Goal: Book appointment/travel/reservation

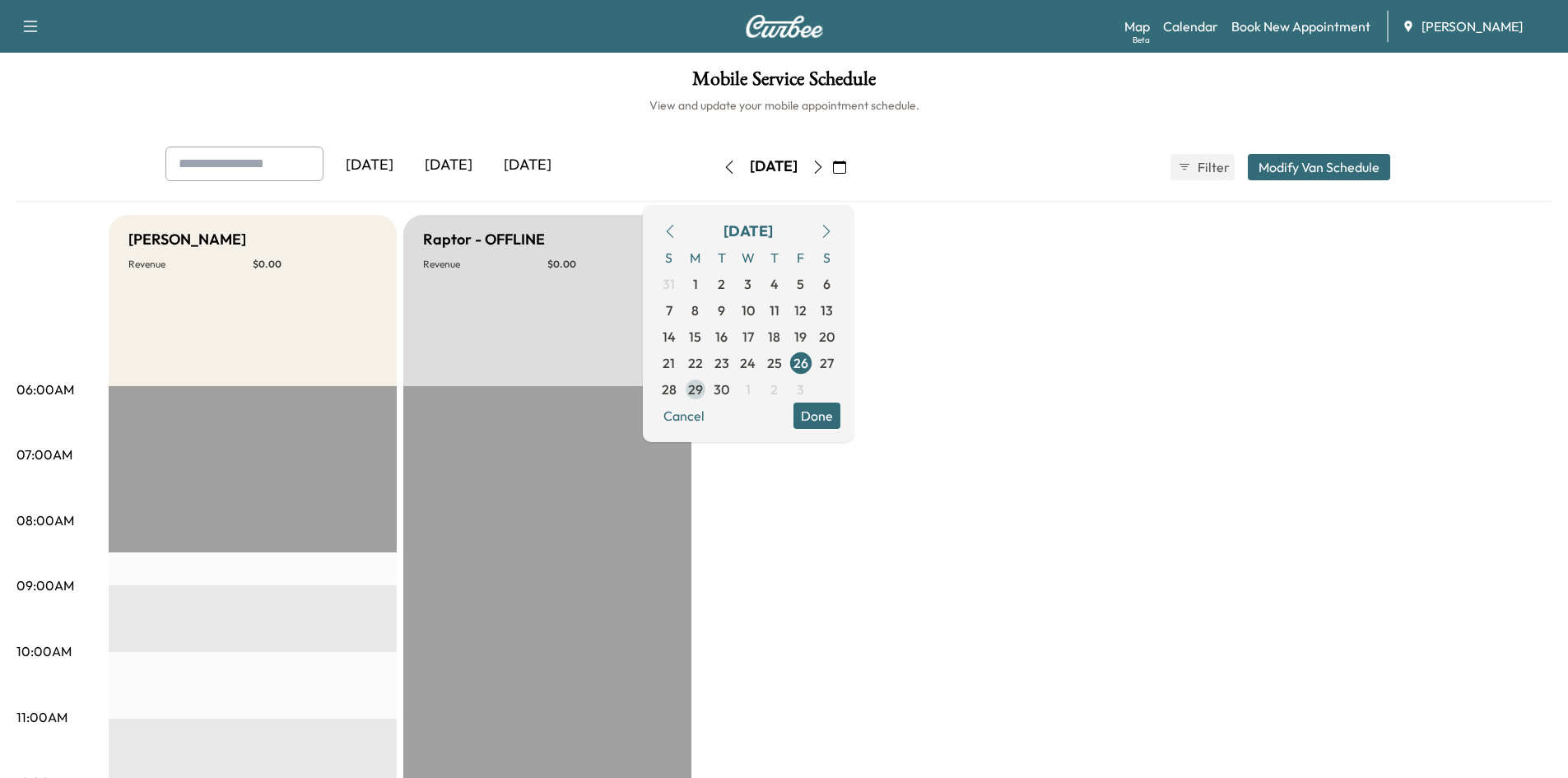
click at [703, 390] on span "29" at bounding box center [695, 389] width 14 height 20
click at [761, 387] on span "1" at bounding box center [747, 389] width 26 height 26
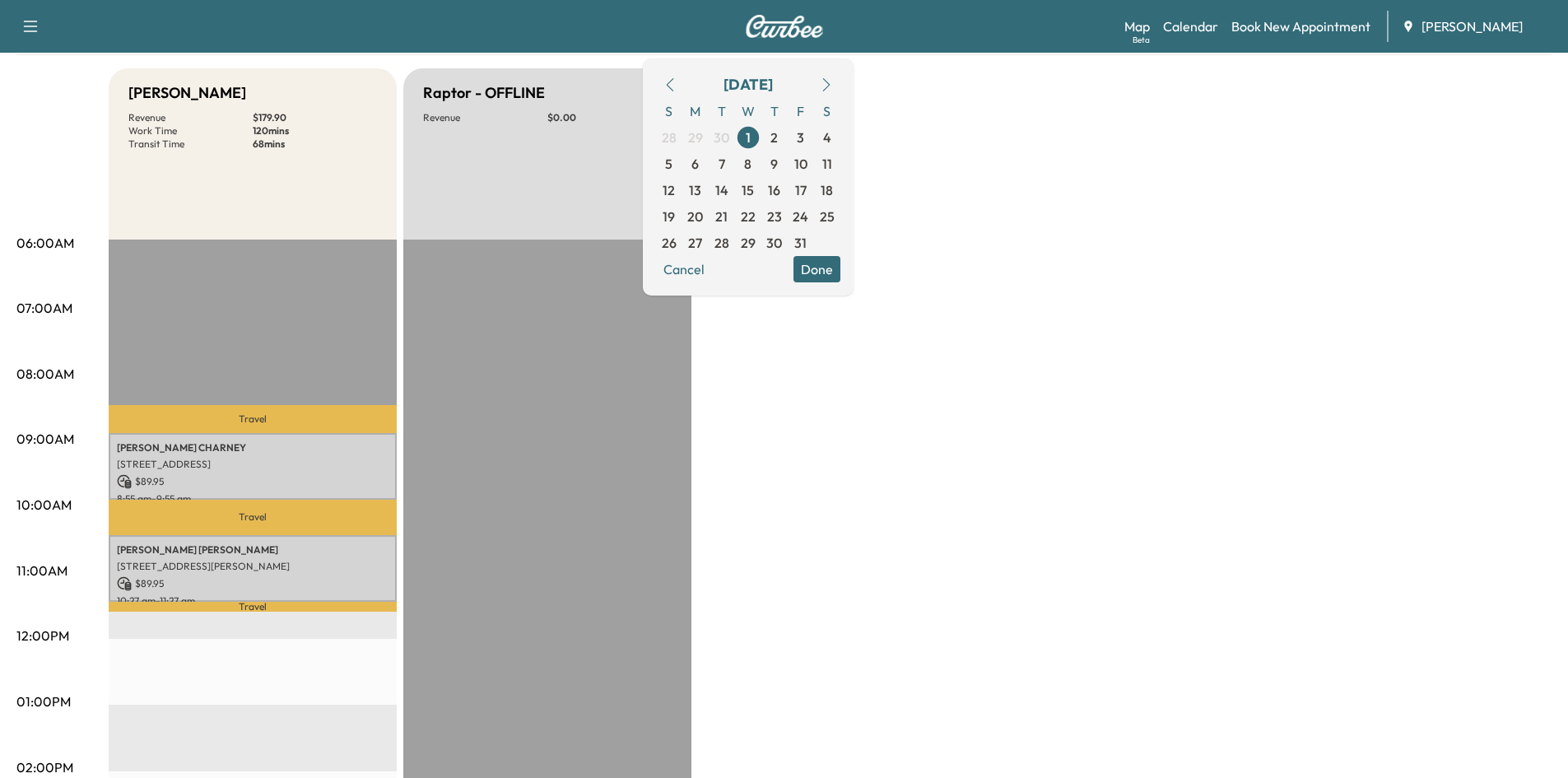
scroll to position [142, 0]
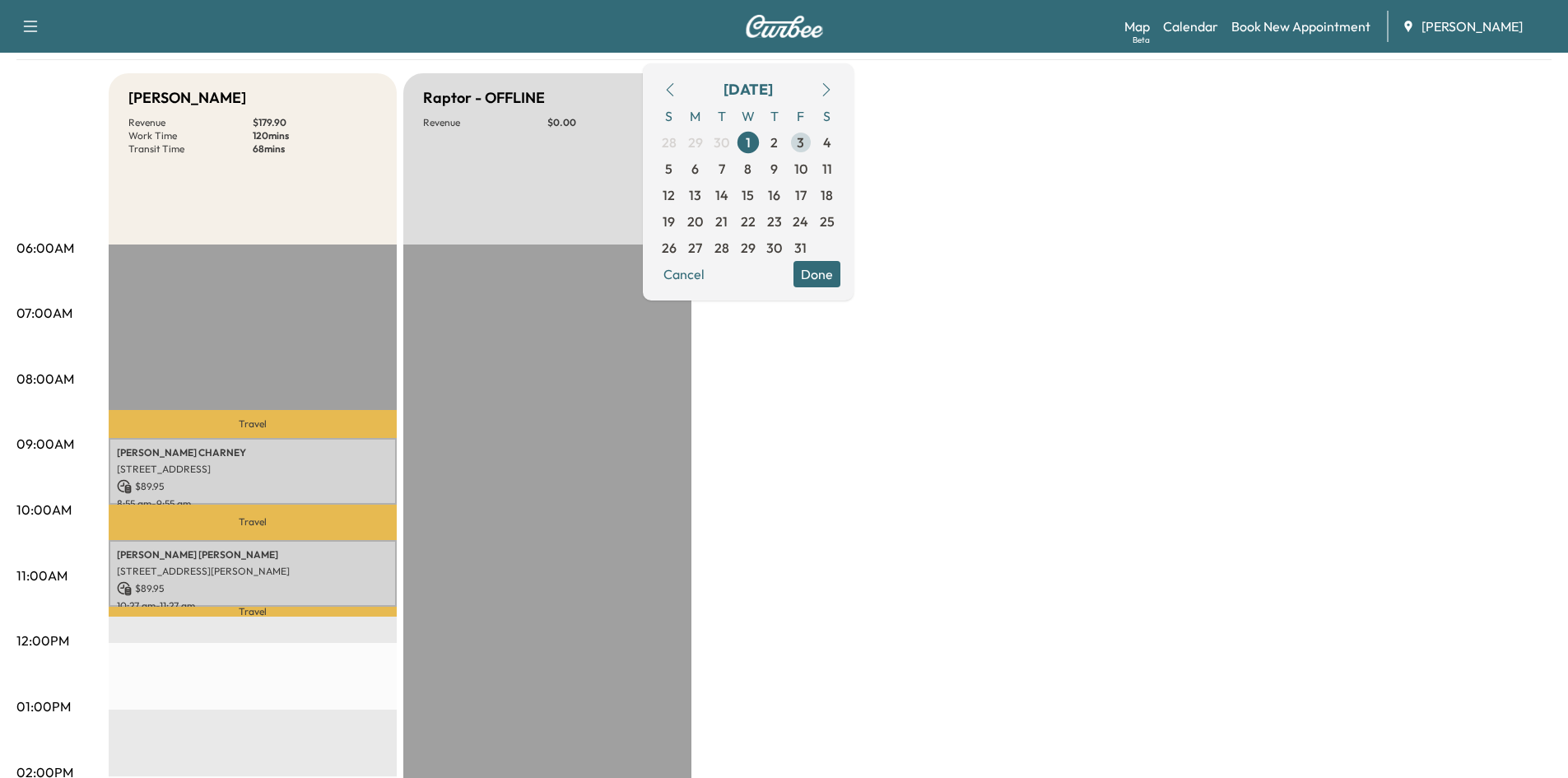
click at [804, 142] on span "3" at bounding box center [801, 143] width 7 height 20
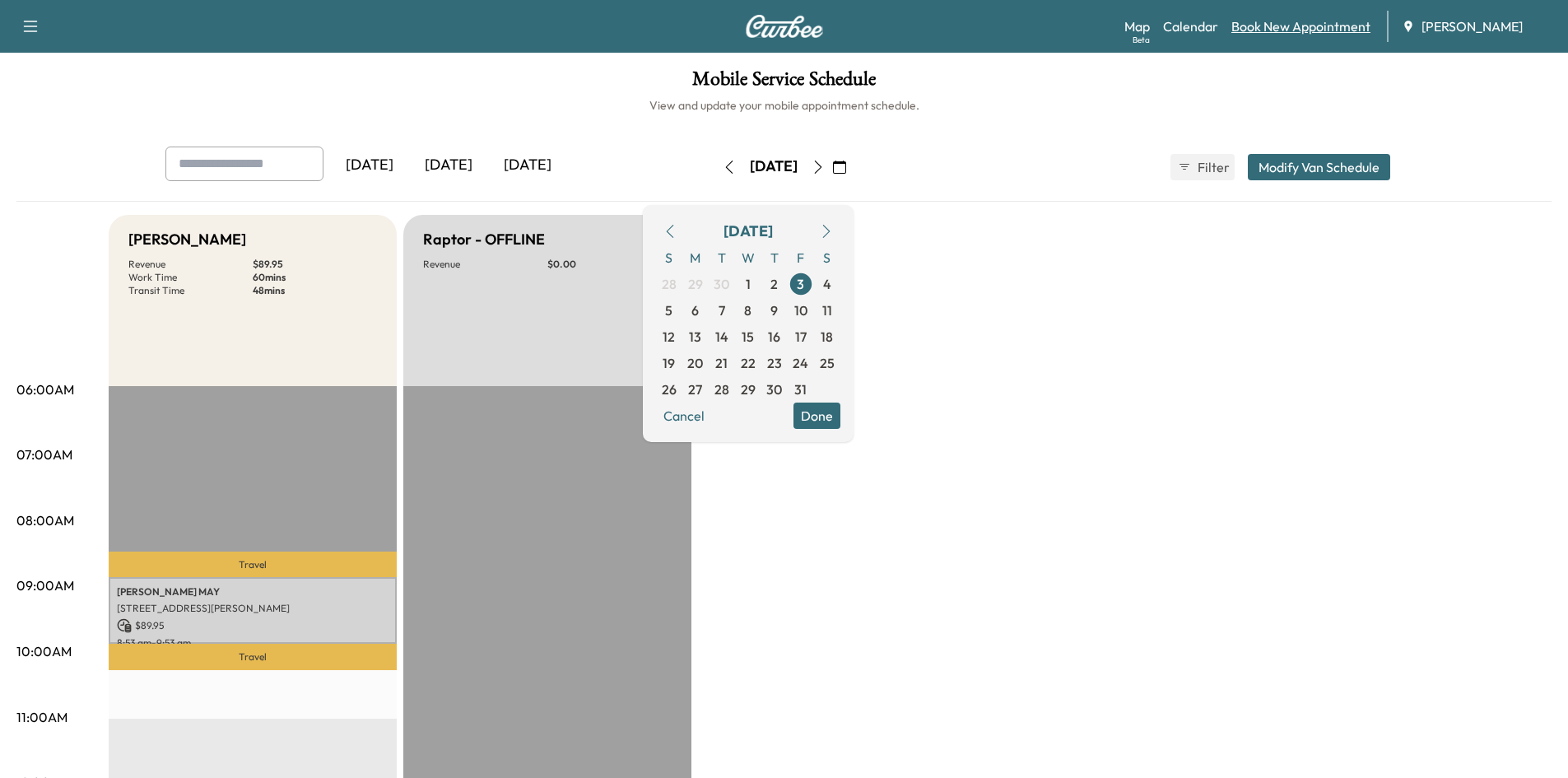
click at [1253, 23] on link "Book New Appointment" at bounding box center [1301, 26] width 139 height 20
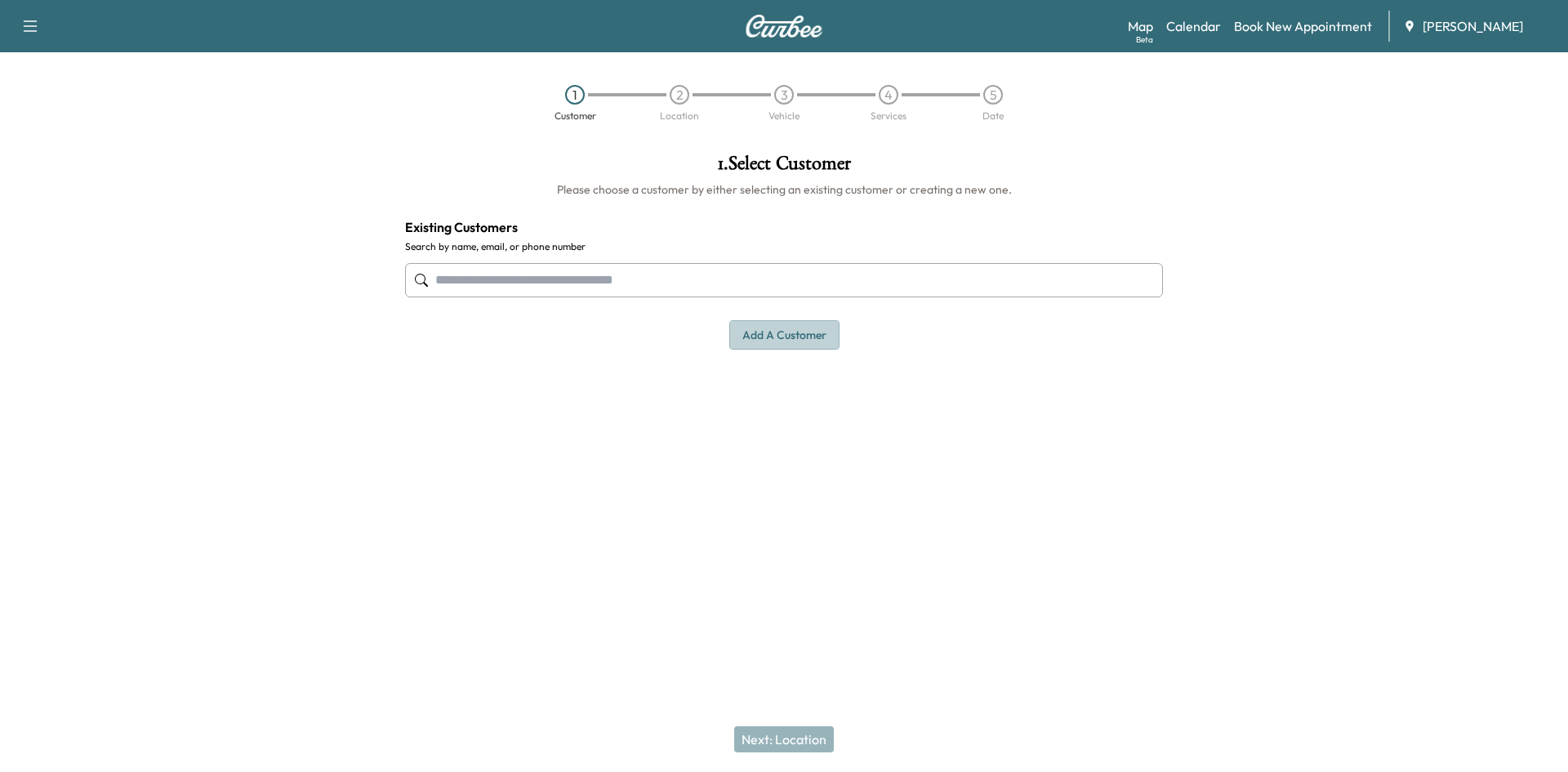
click at [779, 339] on button "Add a customer" at bounding box center [784, 335] width 110 height 30
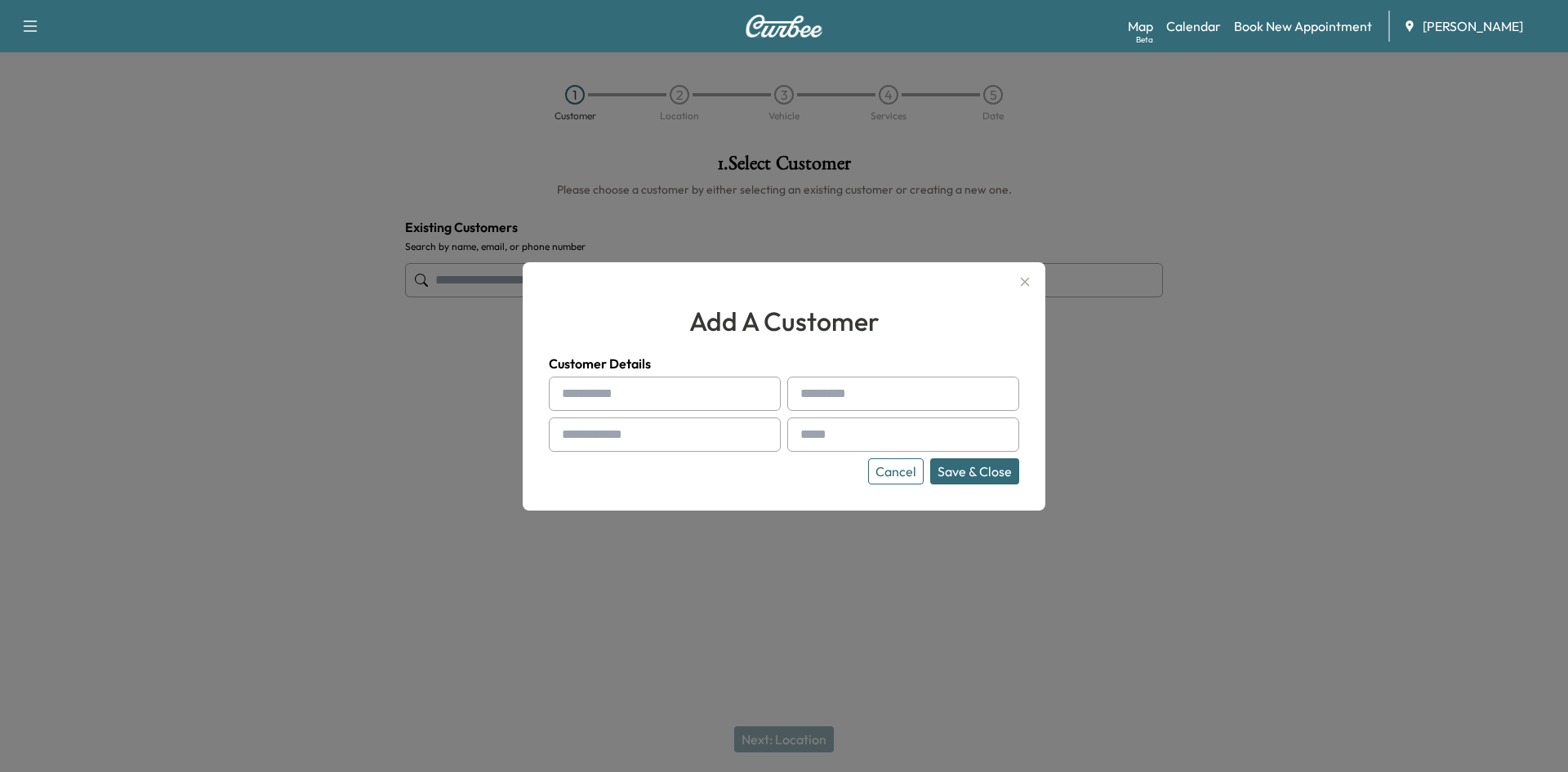
click at [681, 395] on input "text" at bounding box center [664, 393] width 232 height 34
click at [608, 393] on input "text" at bounding box center [664, 393] width 232 height 34
type input "******"
click at [887, 386] on input "text" at bounding box center [903, 393] width 232 height 34
type input "*"
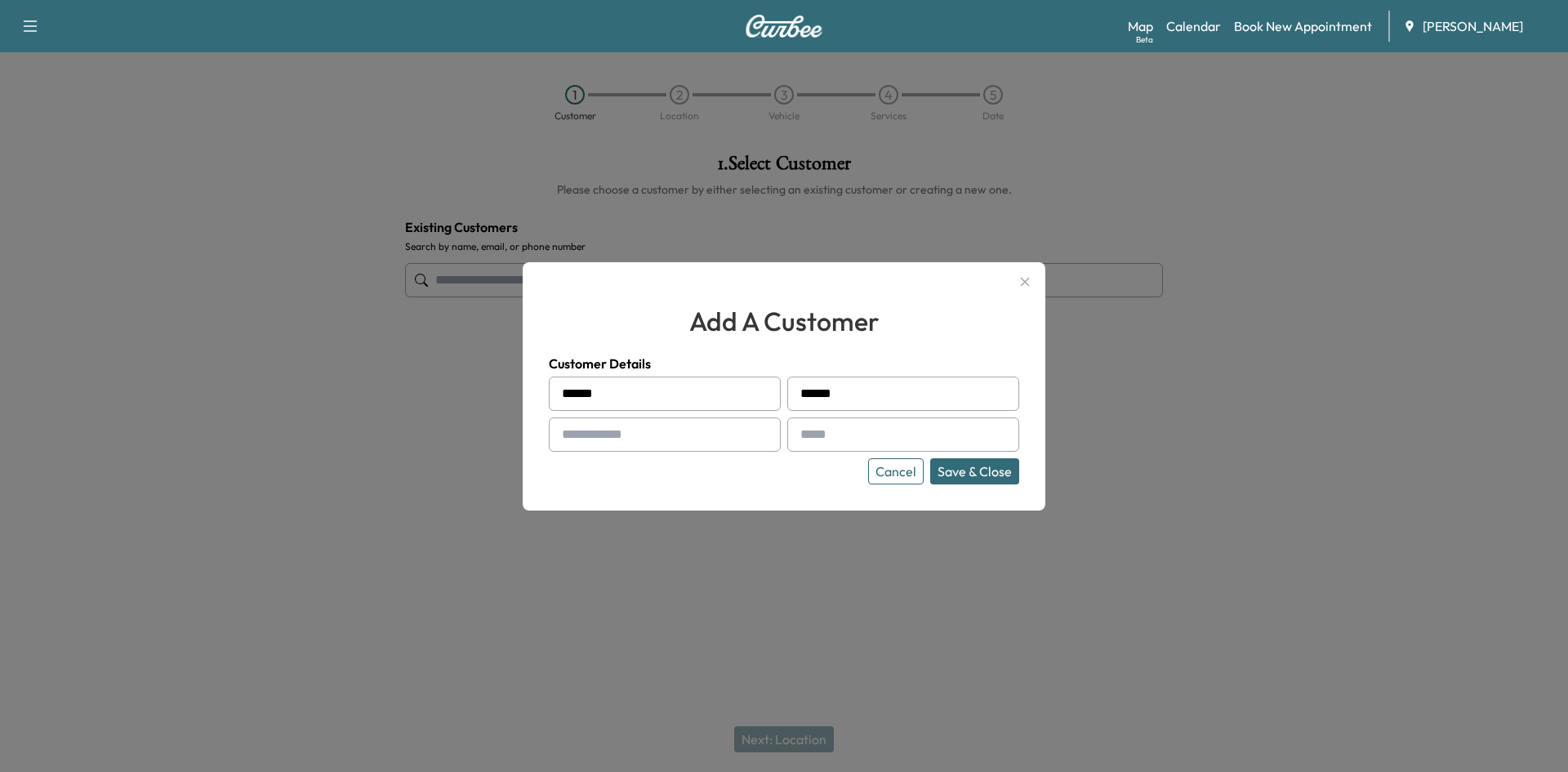
type input "******"
click at [647, 431] on input "text" at bounding box center [664, 434] width 232 height 34
type input "**********"
click at [833, 440] on input "text" at bounding box center [903, 434] width 232 height 34
paste input "**********"
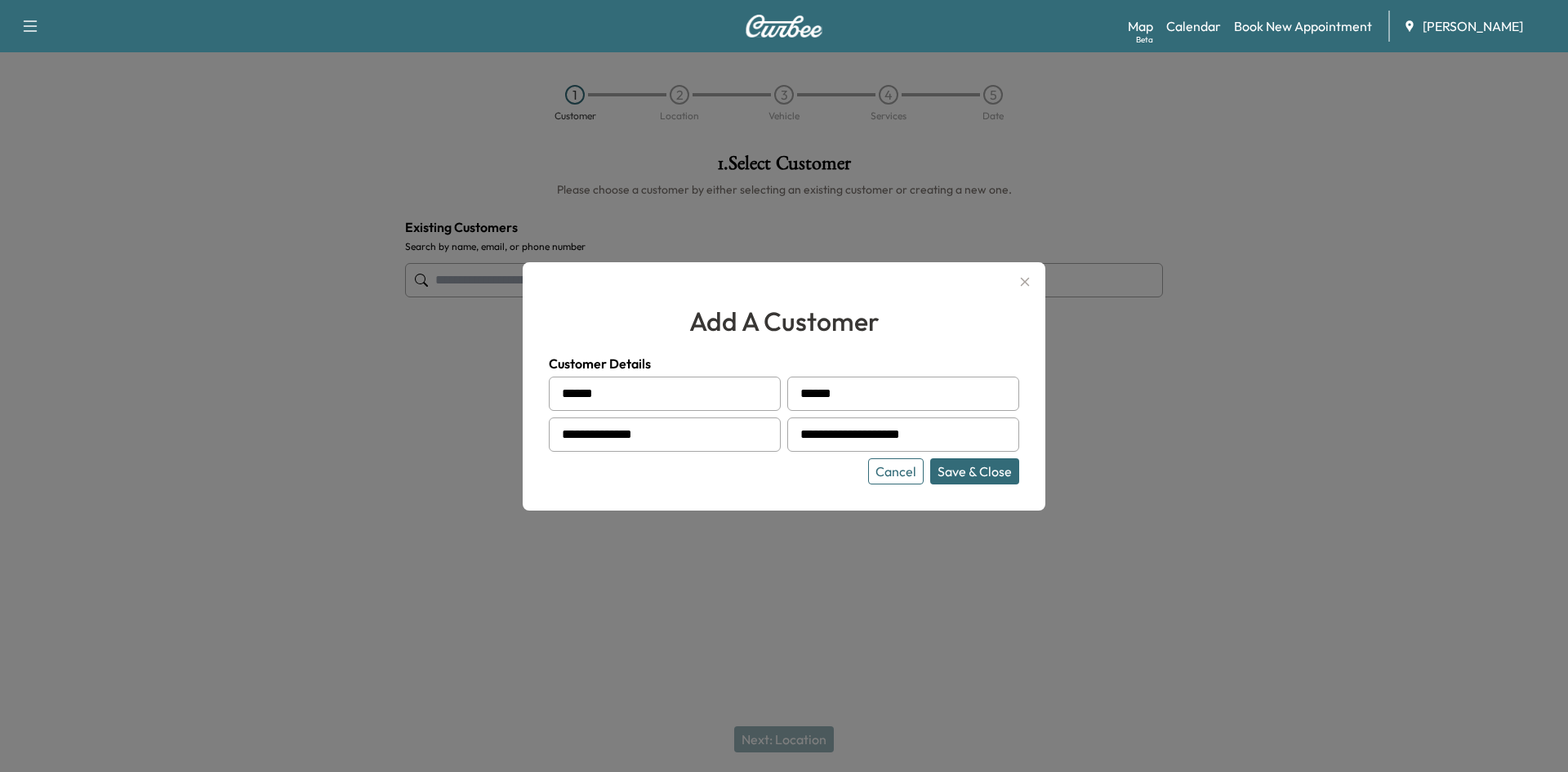
type input "**********"
click at [990, 471] on button "Save & Close" at bounding box center [974, 471] width 89 height 26
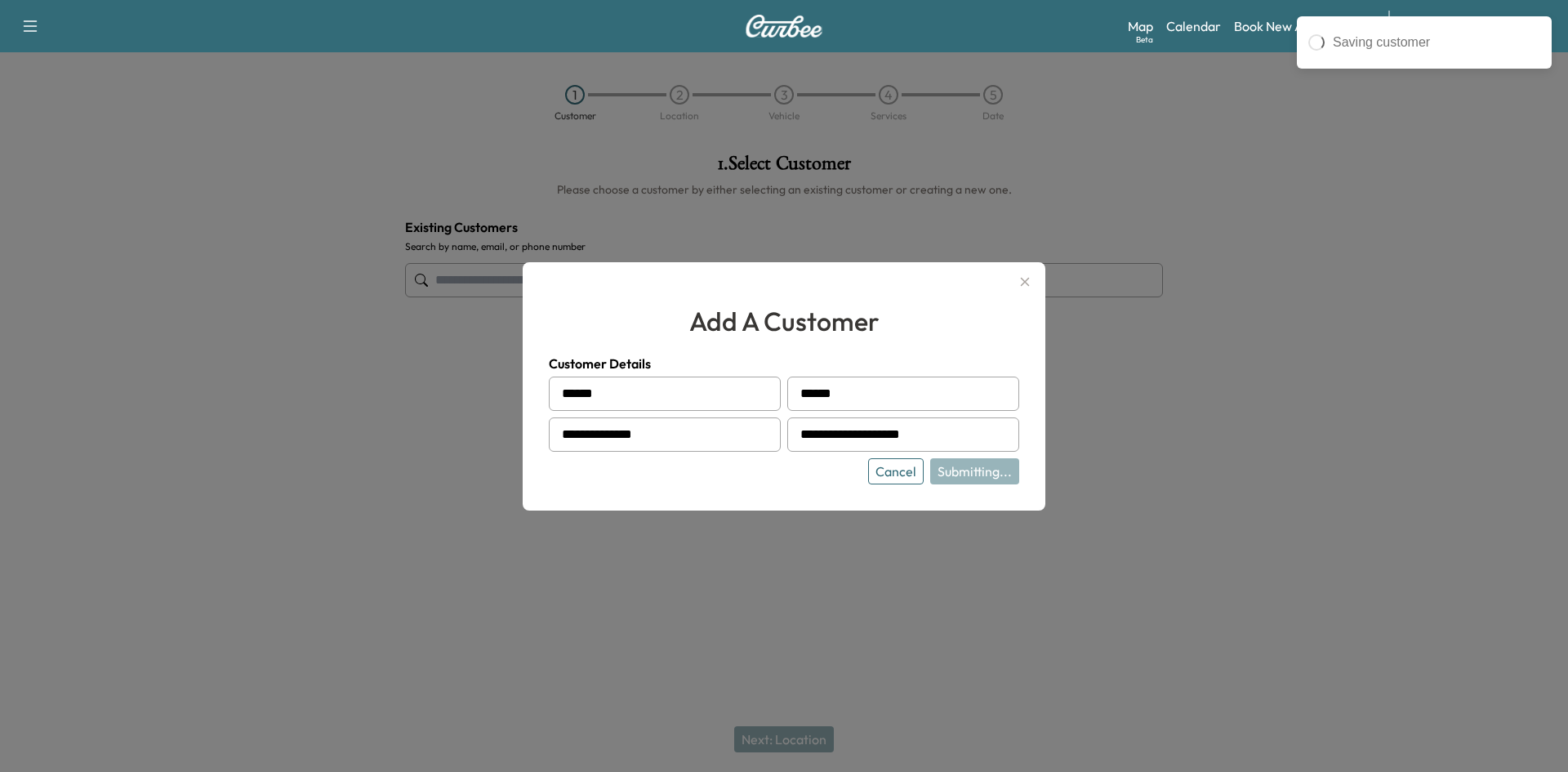
type input "**********"
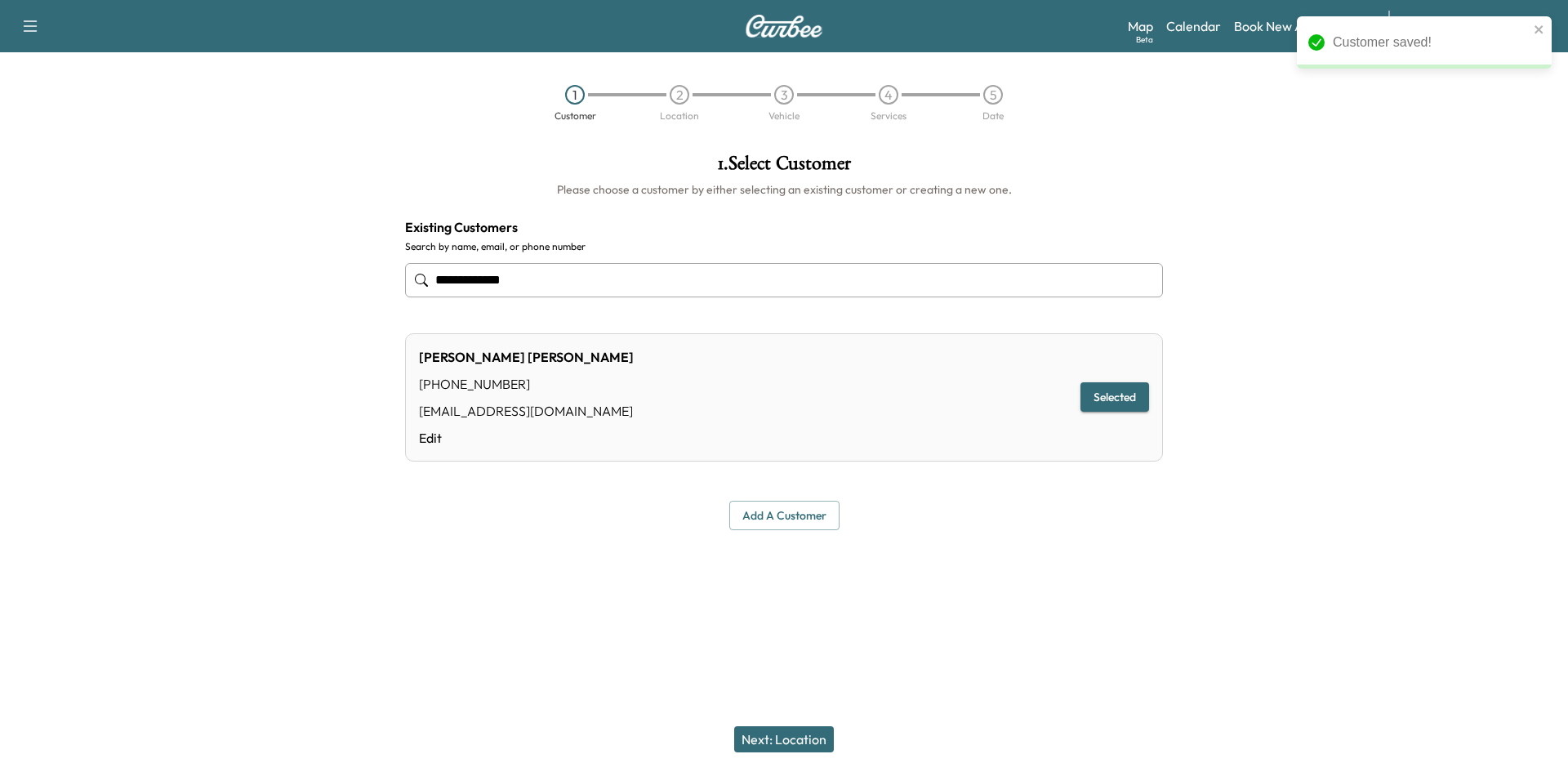
click at [780, 734] on button "Next: Location" at bounding box center [784, 739] width 99 height 26
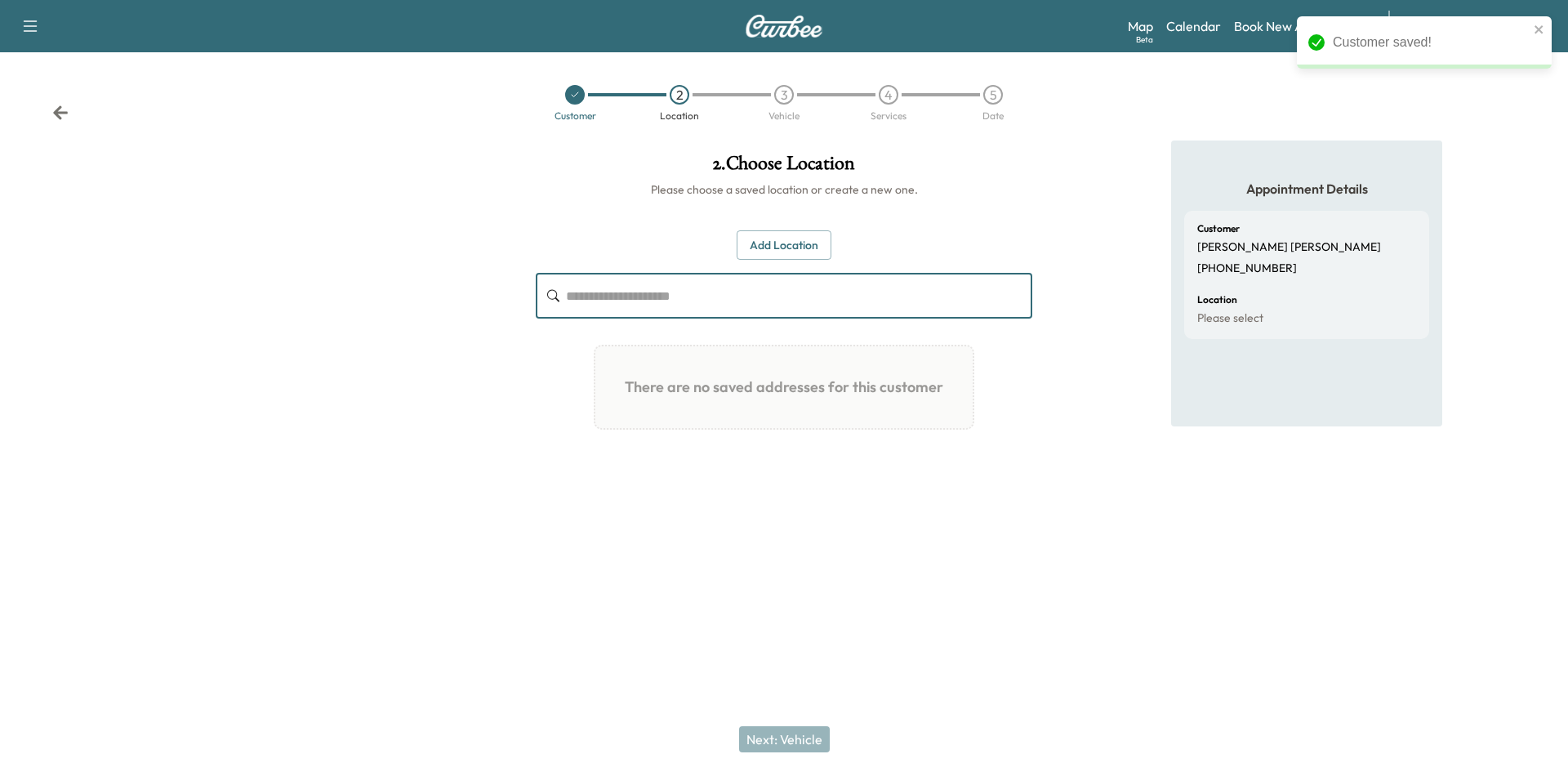
click at [585, 304] on input "text" at bounding box center [799, 296] width 467 height 46
click at [604, 308] on input "text" at bounding box center [799, 296] width 467 height 46
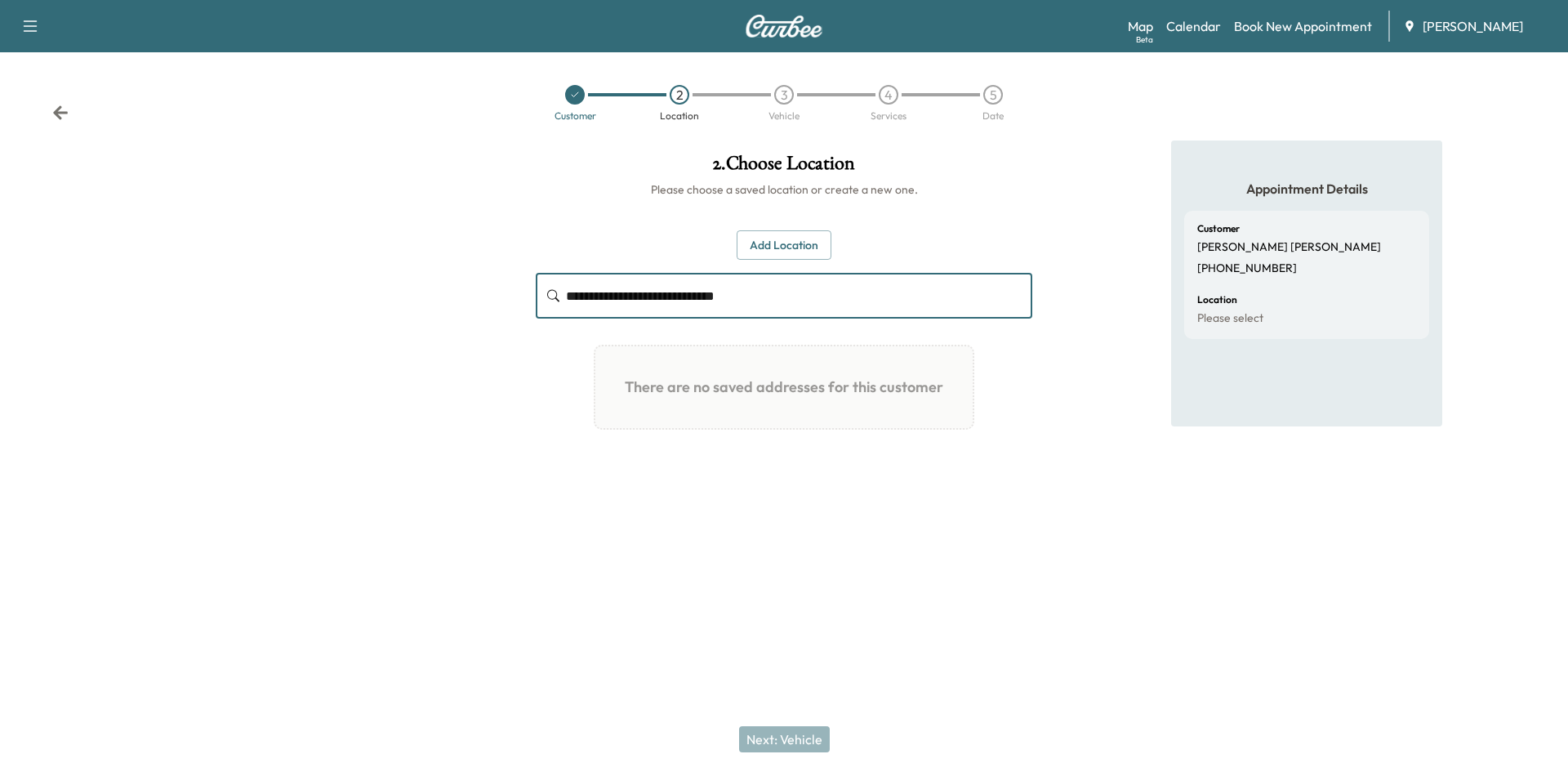
type input "**********"
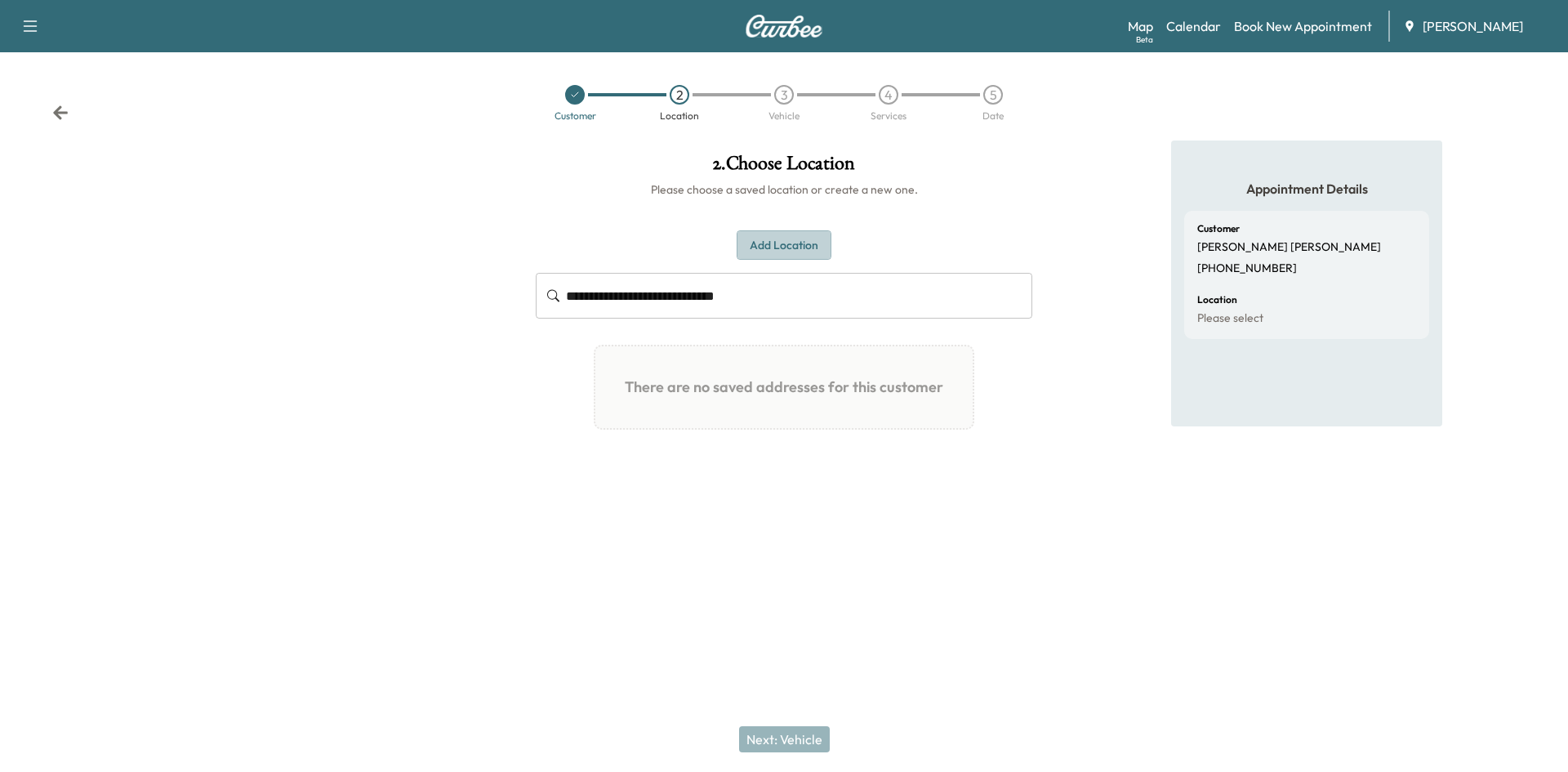
click at [785, 246] on button "Add Location" at bounding box center [784, 245] width 95 height 30
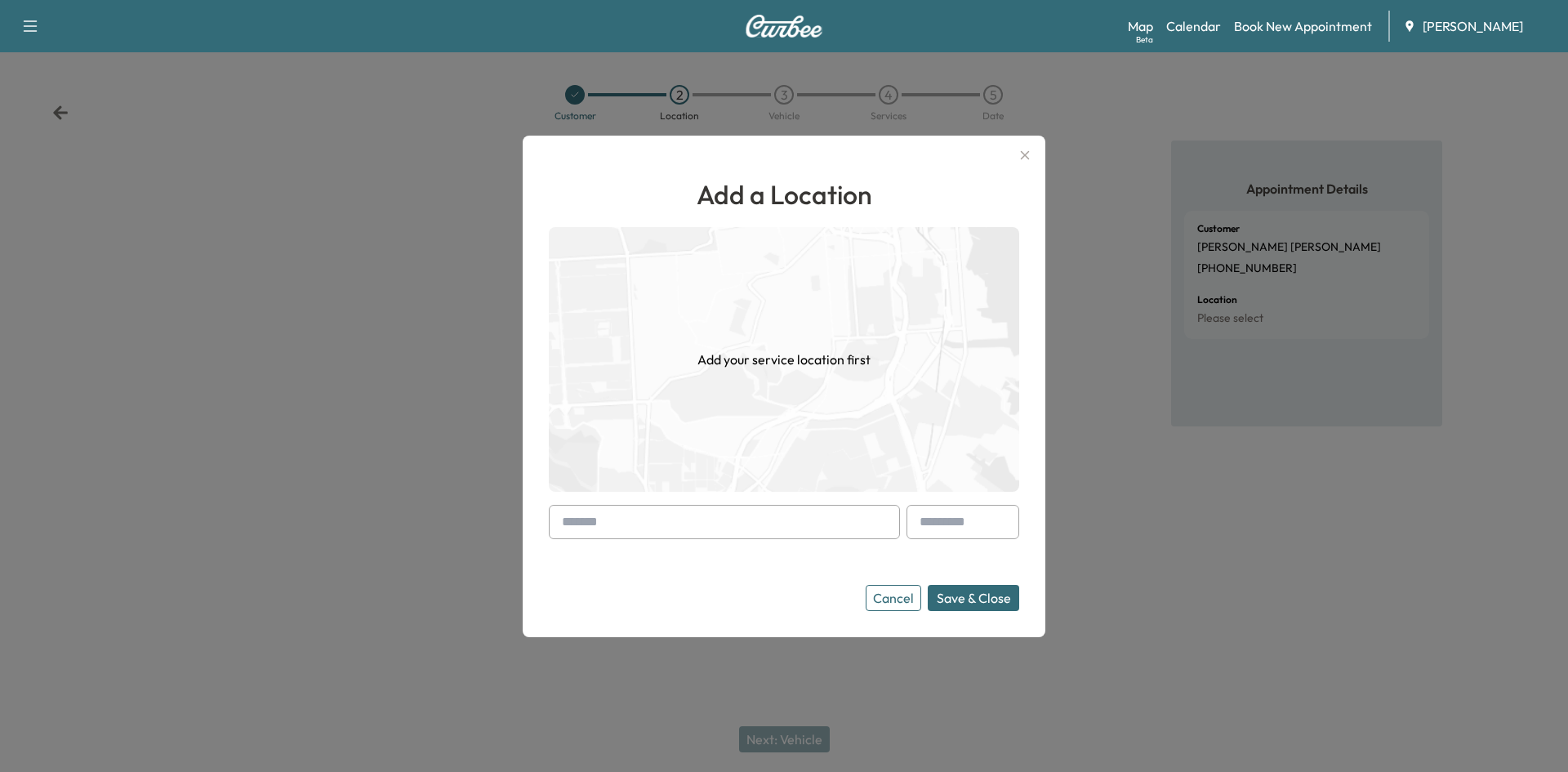
click at [595, 526] on input "text" at bounding box center [724, 521] width 351 height 34
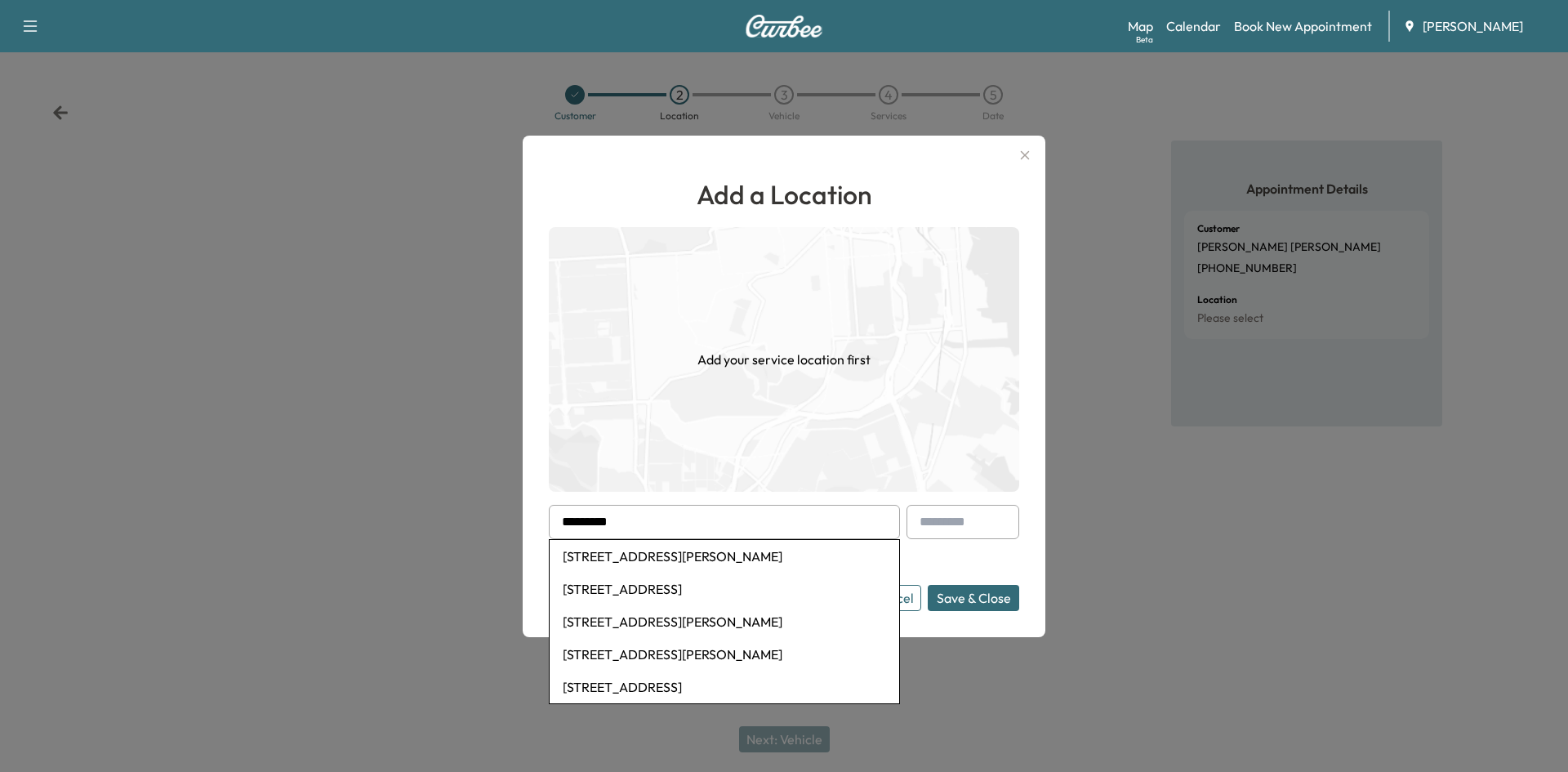
click at [710, 560] on li "[STREET_ADDRESS][PERSON_NAME]" at bounding box center [724, 556] width 349 height 32
type input "**********"
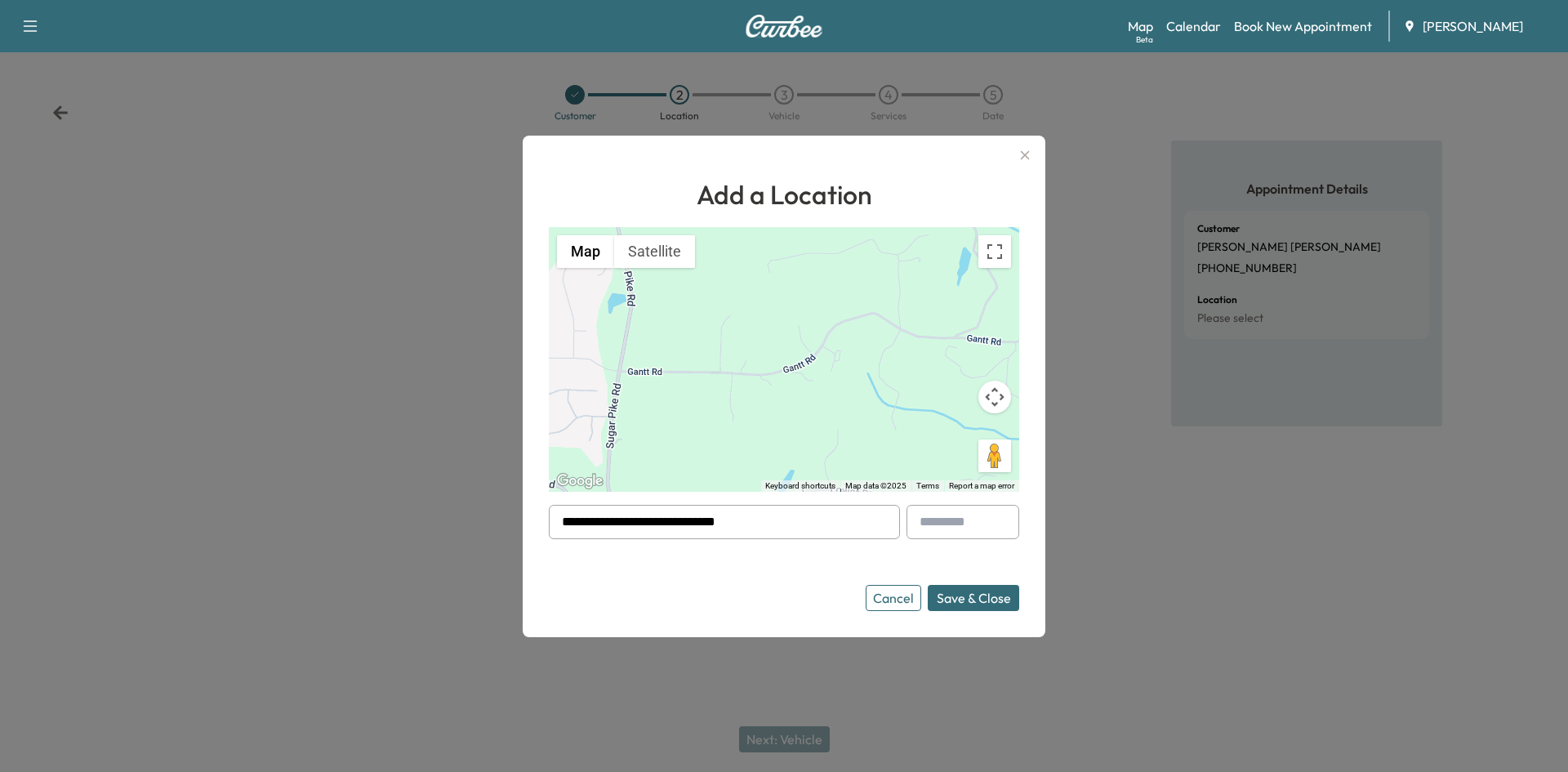
click at [963, 596] on button "Save & Close" at bounding box center [973, 597] width 91 height 26
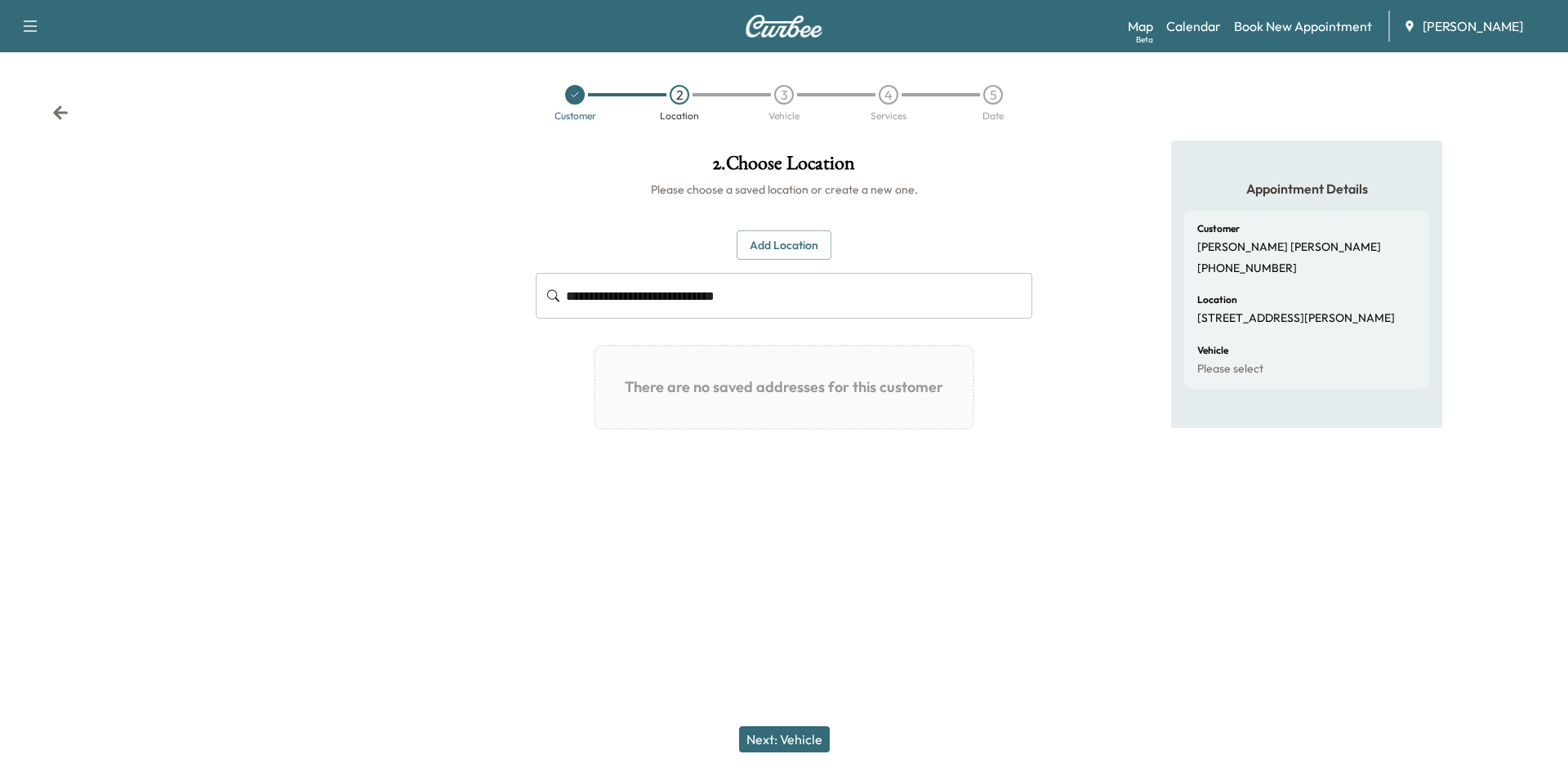
click at [783, 741] on button "Next: Vehicle" at bounding box center [784, 739] width 90 height 26
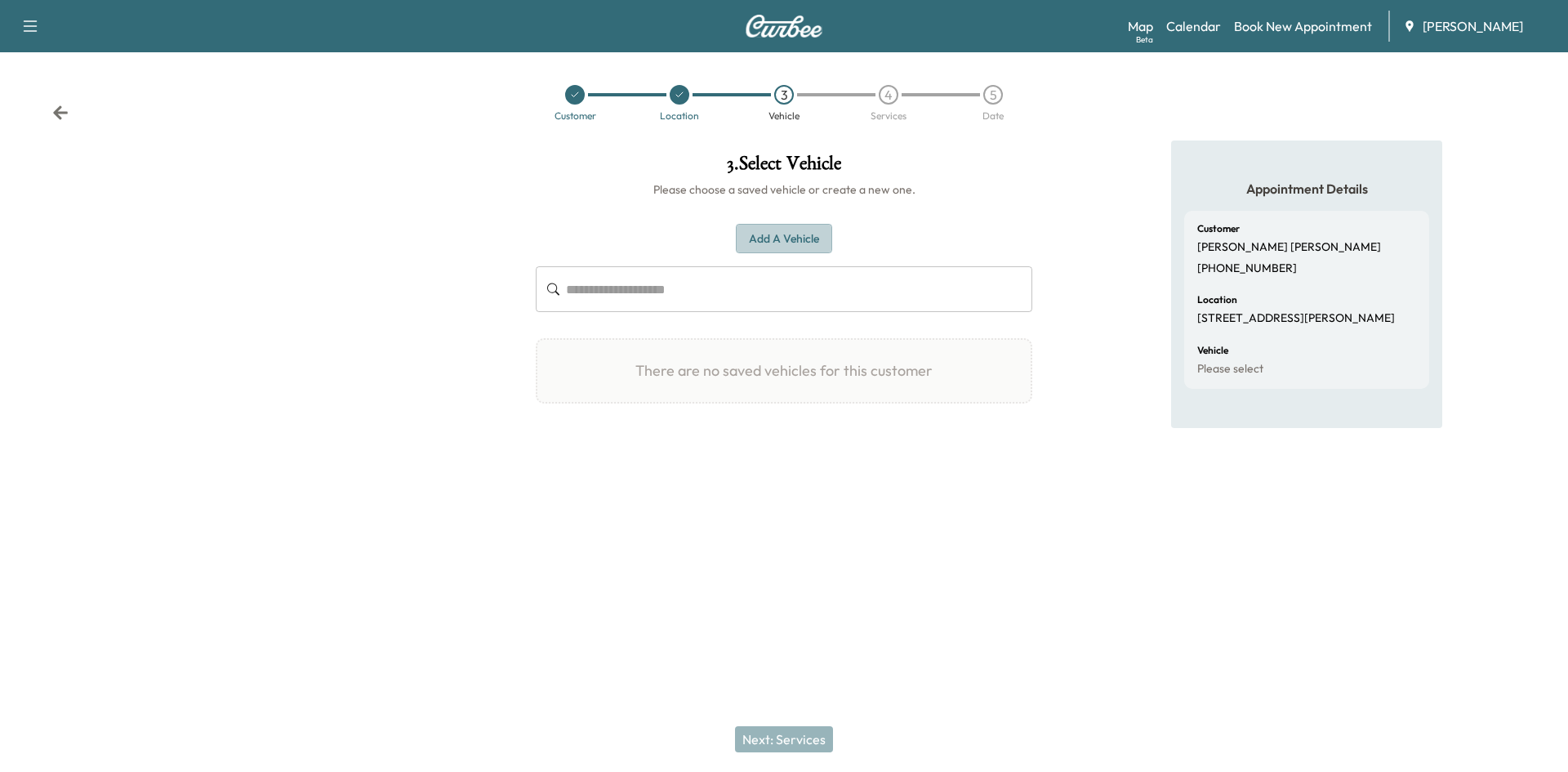
click at [780, 243] on button "Add a Vehicle" at bounding box center [784, 239] width 97 height 30
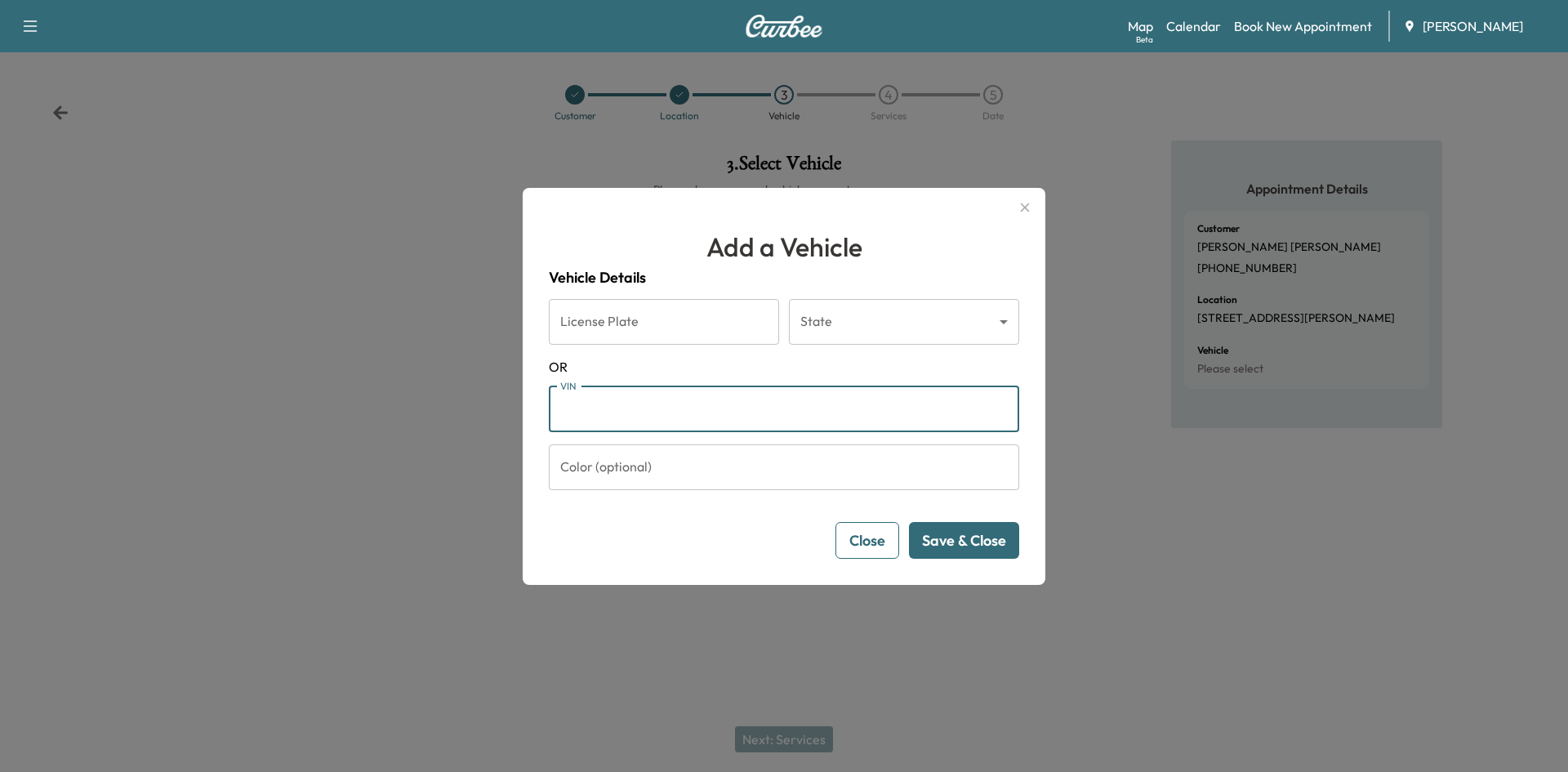
paste input "**********"
type input "**********"
click at [951, 544] on button "Save & Close" at bounding box center [964, 540] width 110 height 37
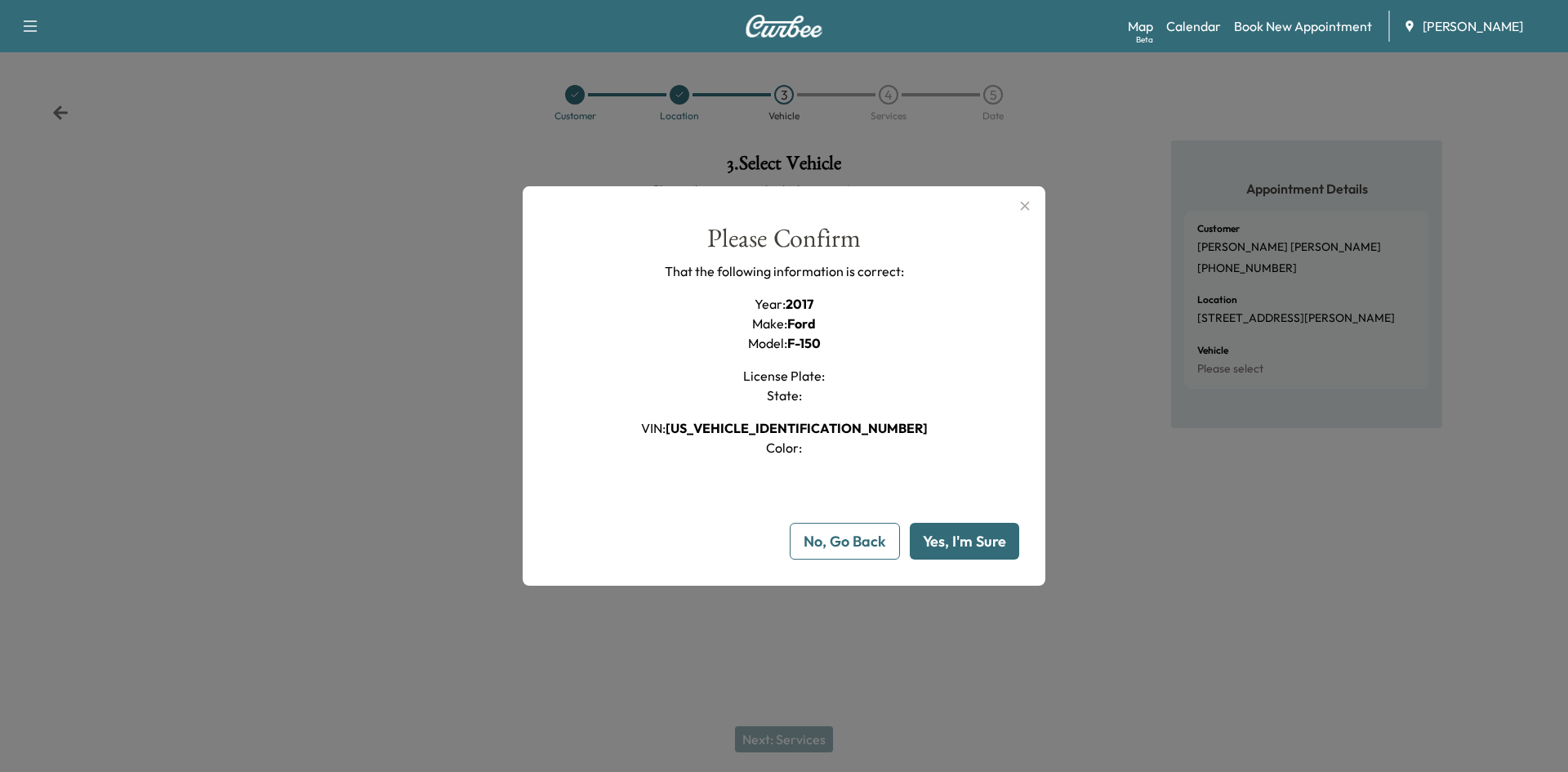
click at [950, 536] on button "Yes, I'm Sure" at bounding box center [964, 541] width 109 height 37
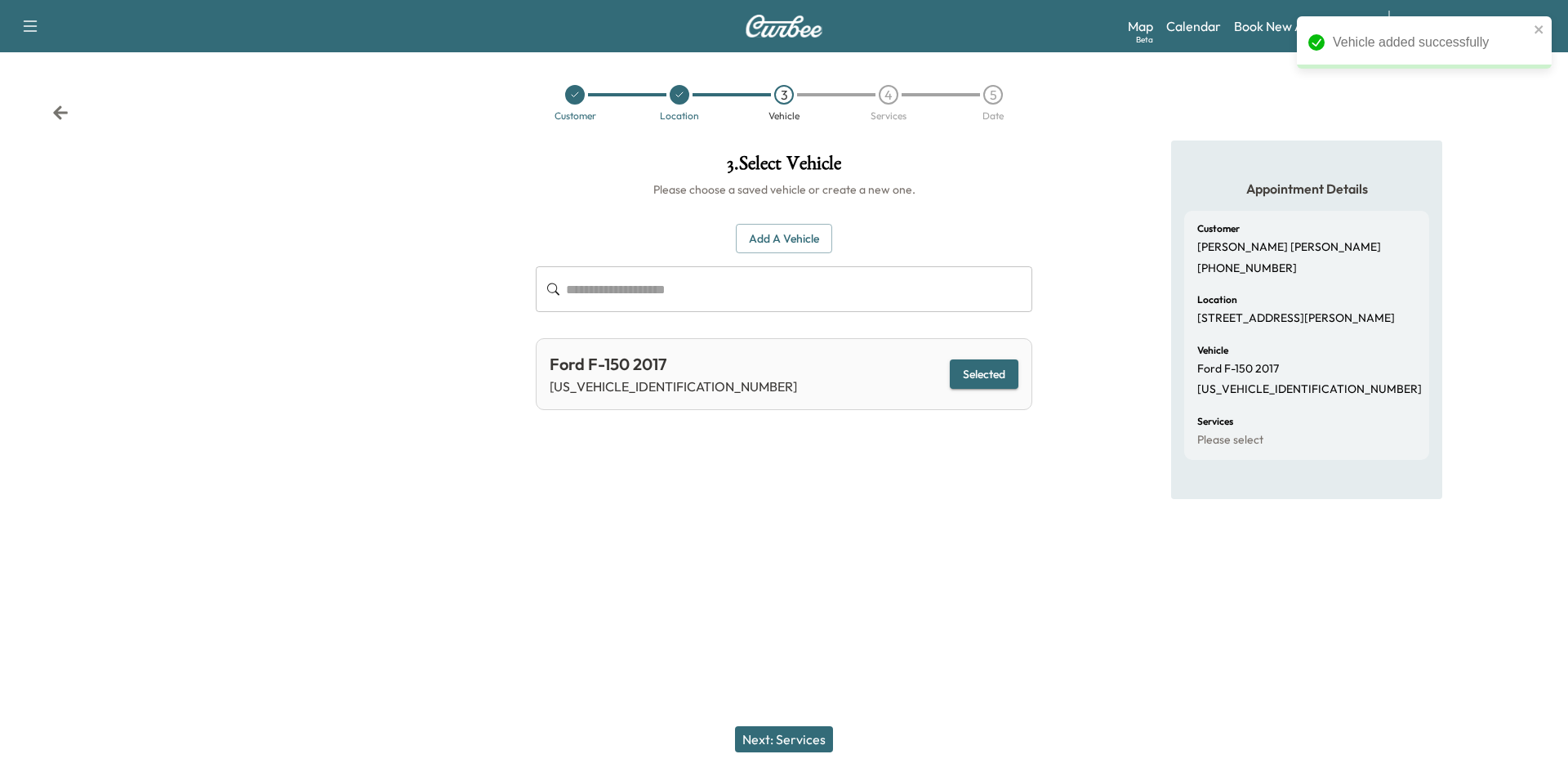
click at [793, 741] on button "Next: Services" at bounding box center [784, 739] width 98 height 26
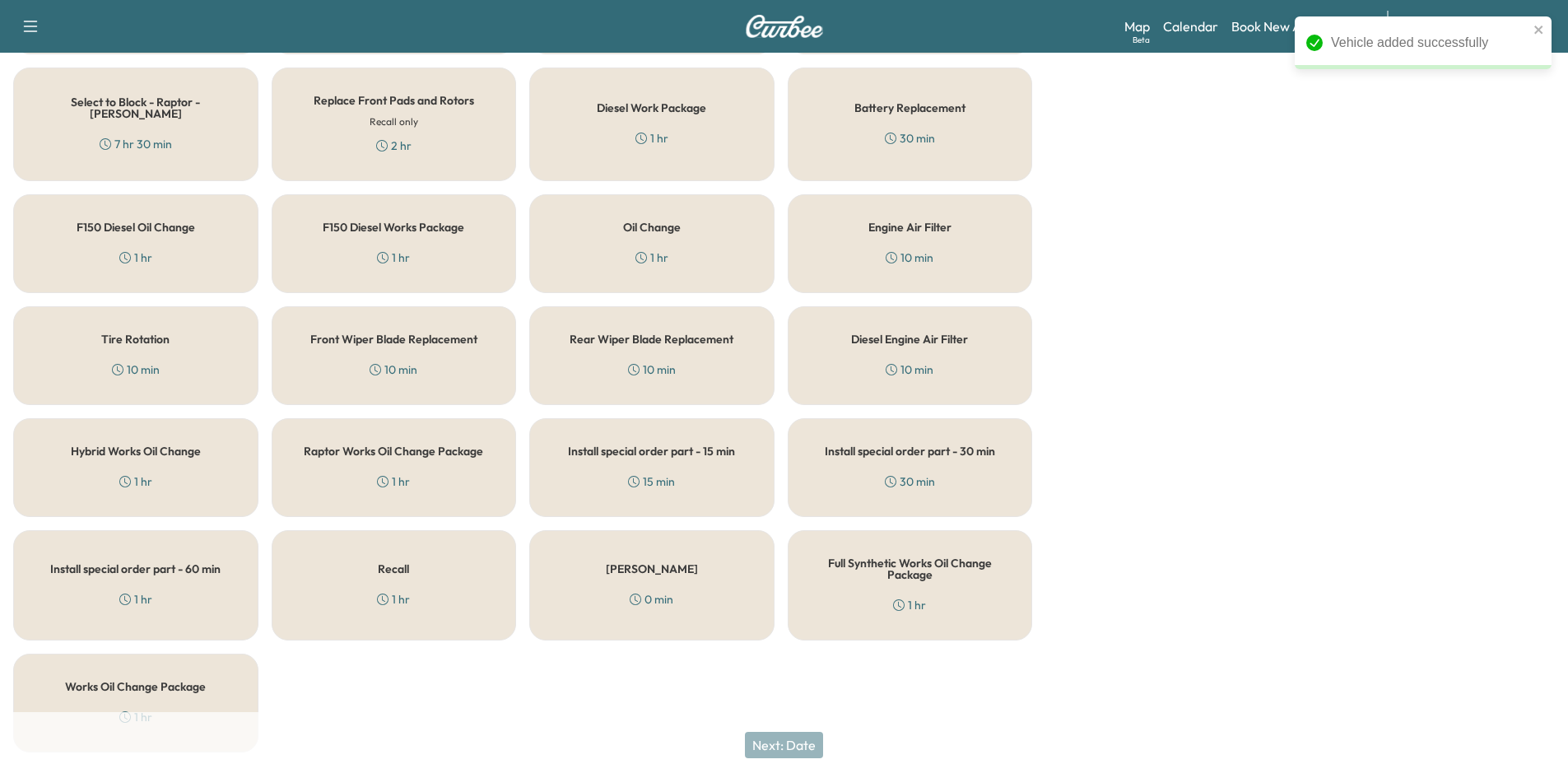
scroll to position [531, 0]
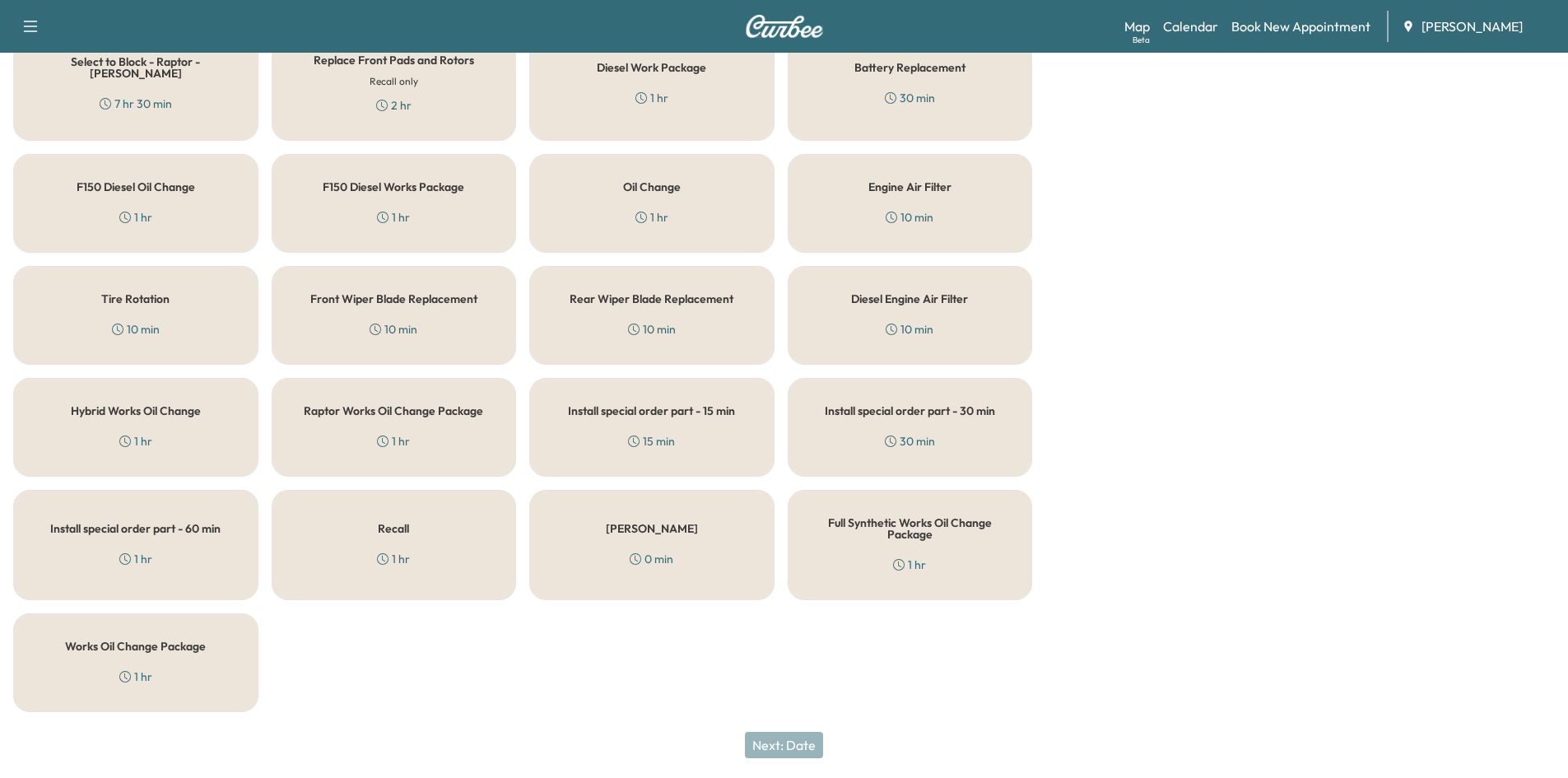
click at [938, 551] on div "Full Synthetic Works Oil Change Package 1 hr" at bounding box center [911, 545] width 246 height 110
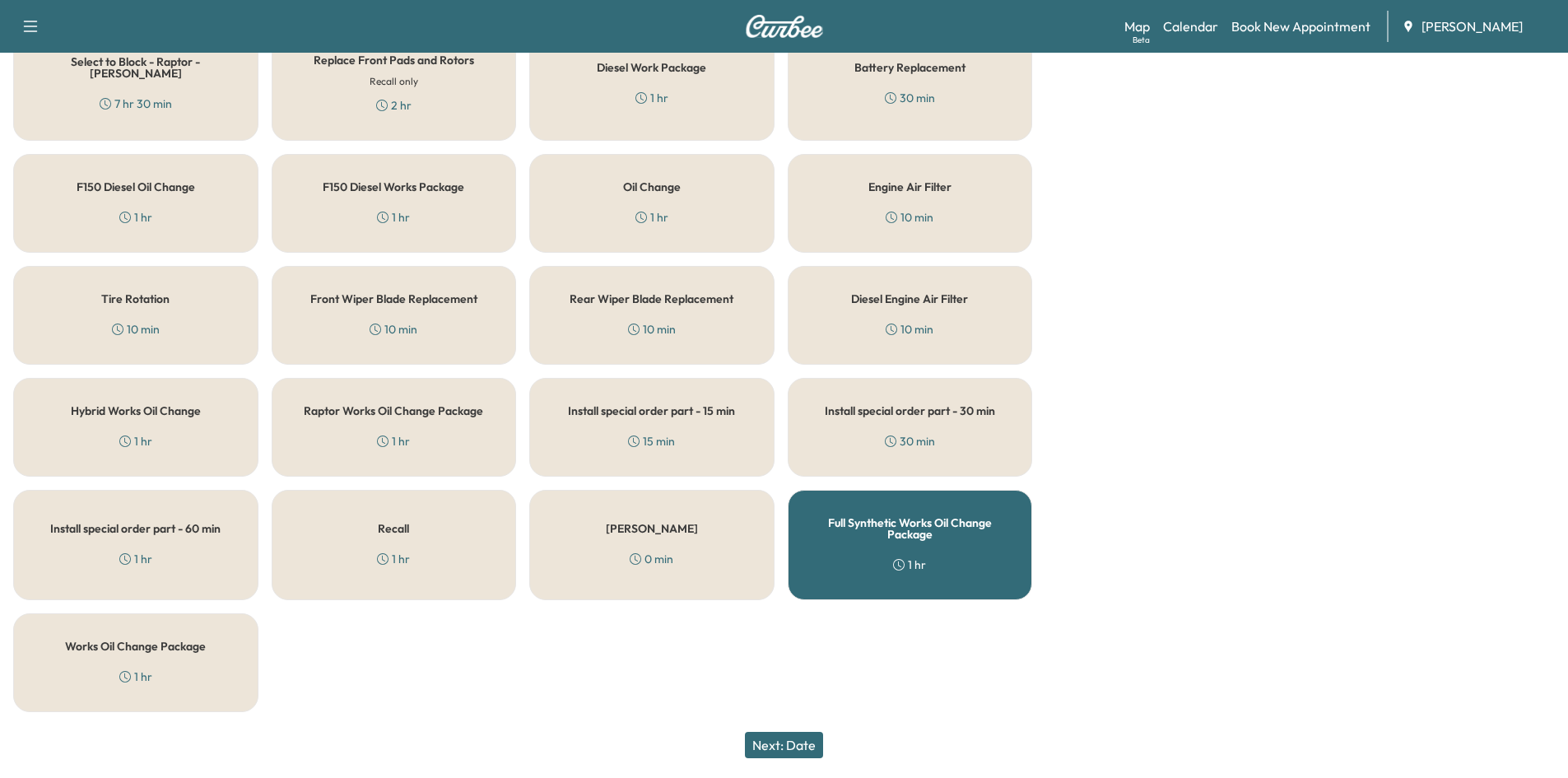
click at [793, 746] on button "Next: Date" at bounding box center [784, 745] width 79 height 26
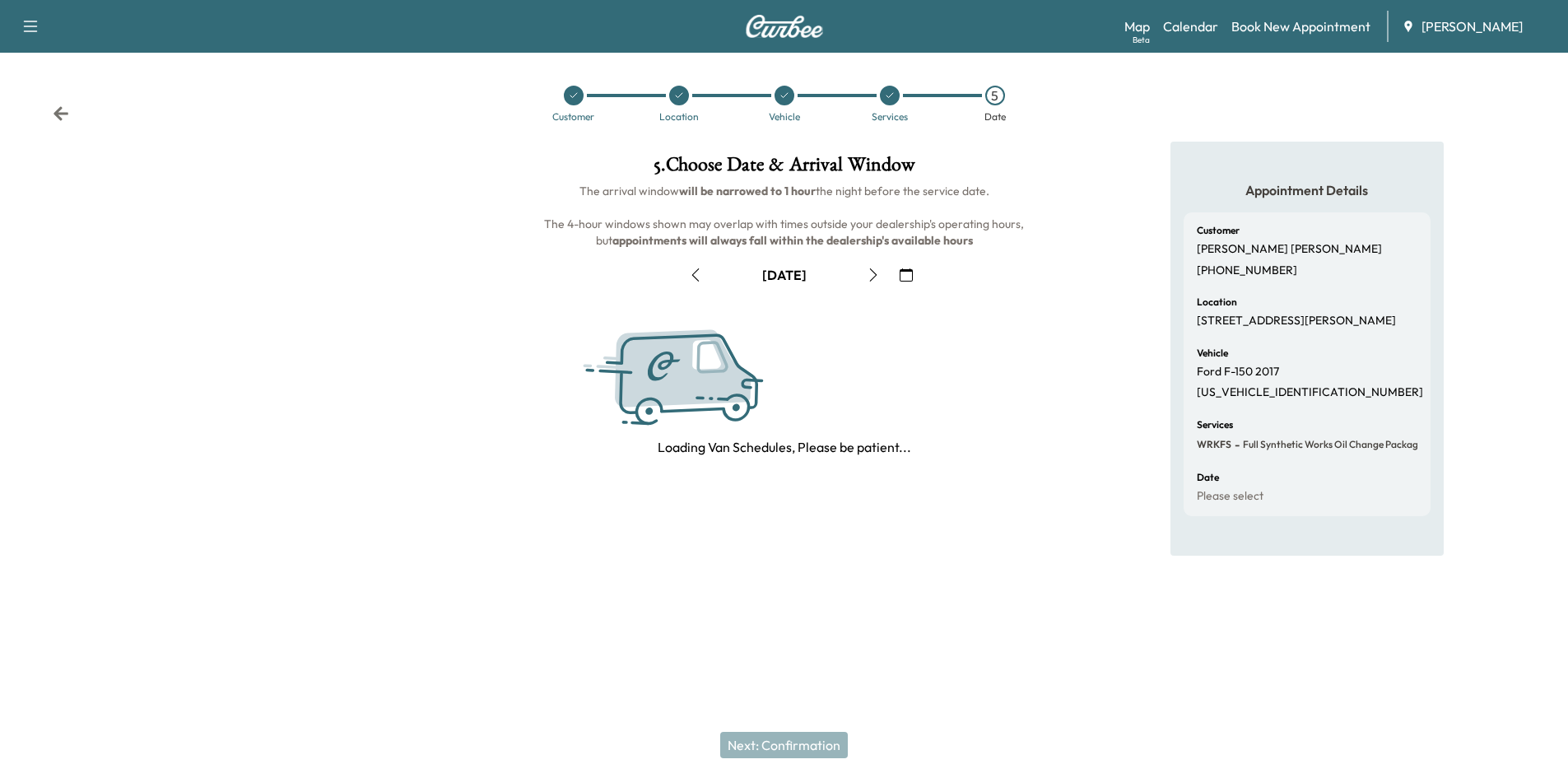
scroll to position [0, 0]
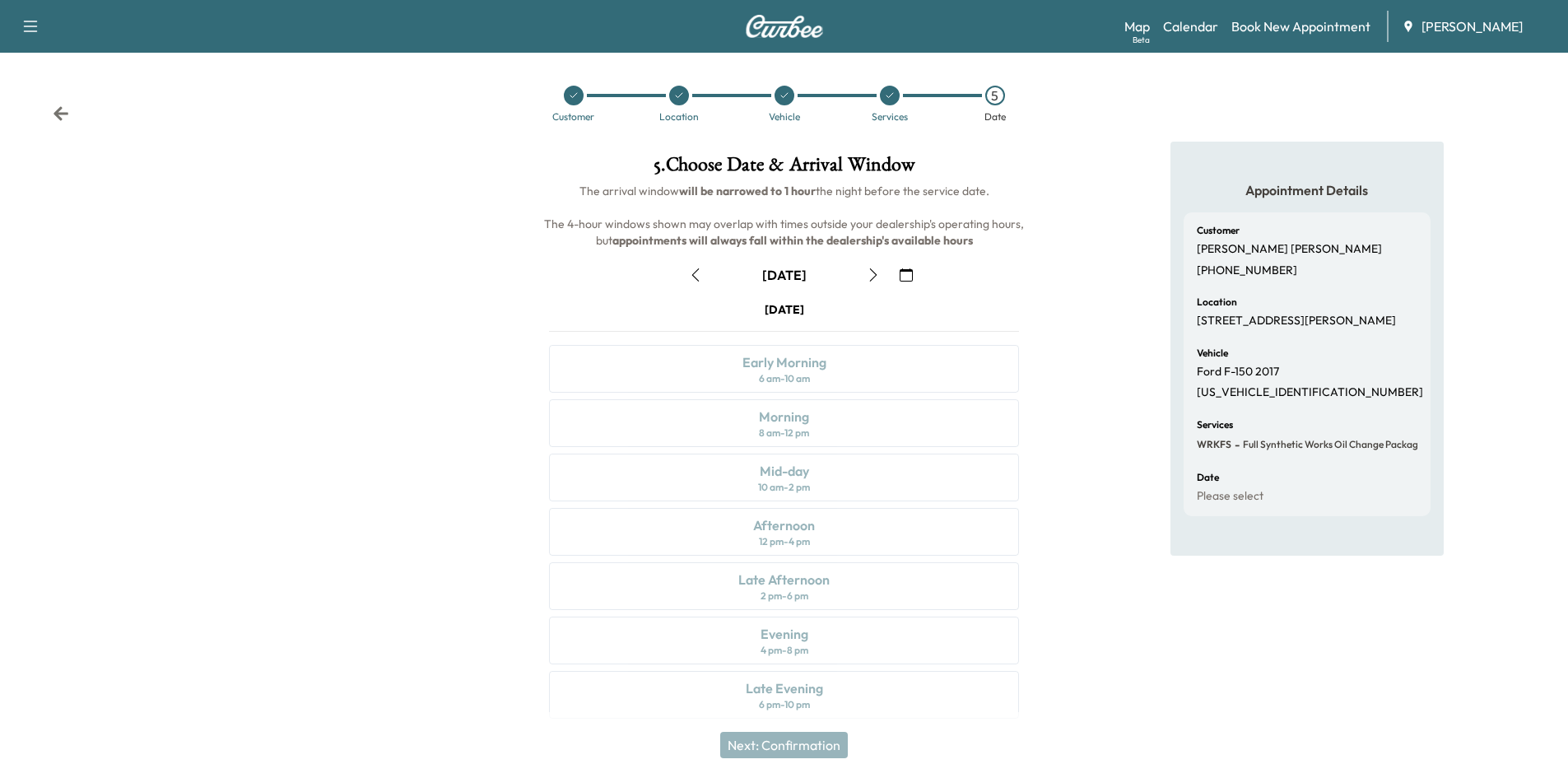
click at [908, 273] on icon "button" at bounding box center [906, 274] width 14 height 14
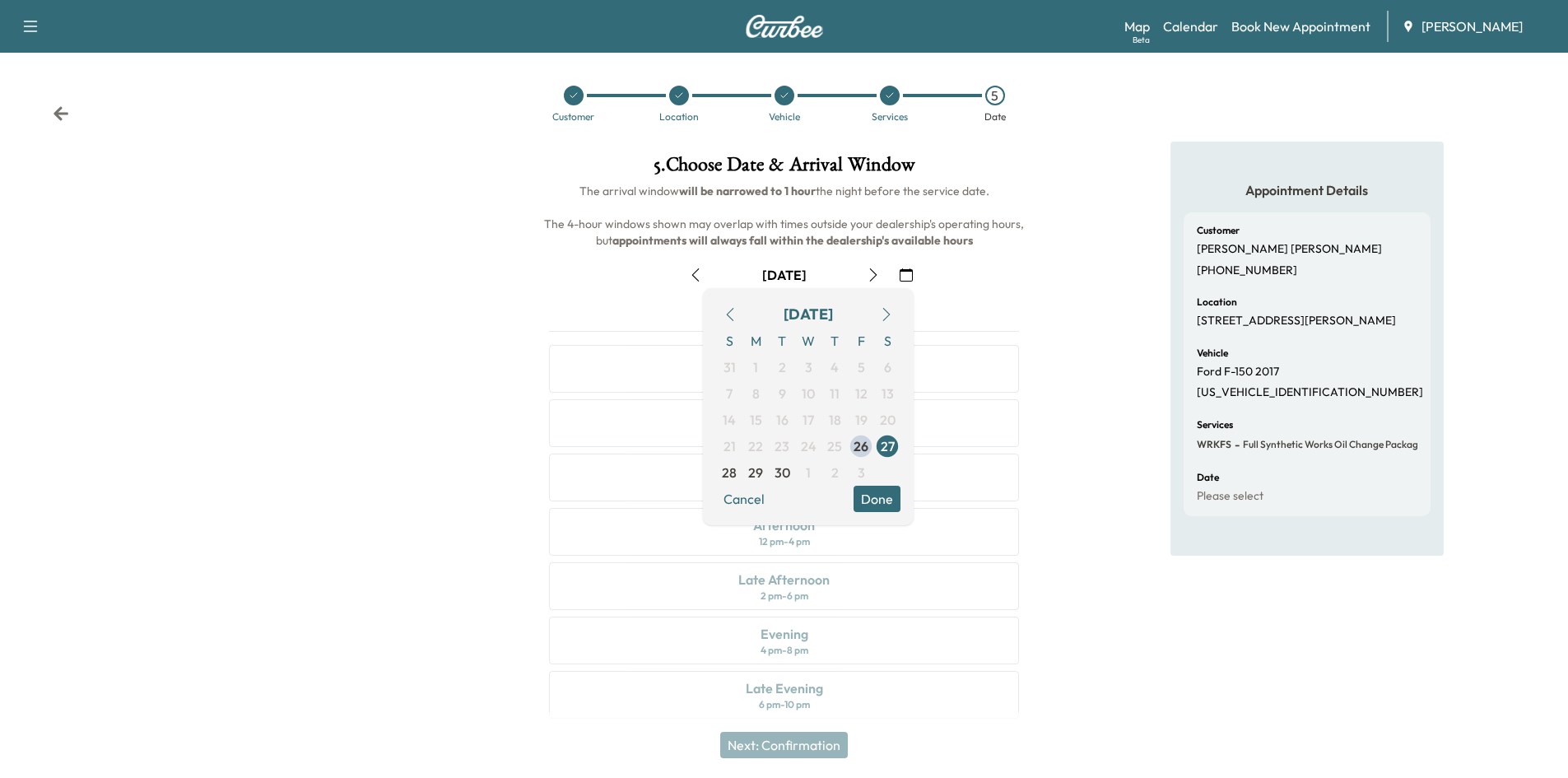
click at [885, 311] on icon "button" at bounding box center [886, 314] width 14 height 14
click at [863, 367] on span "3" at bounding box center [861, 367] width 7 height 20
click at [868, 496] on button "Done" at bounding box center [877, 498] width 47 height 26
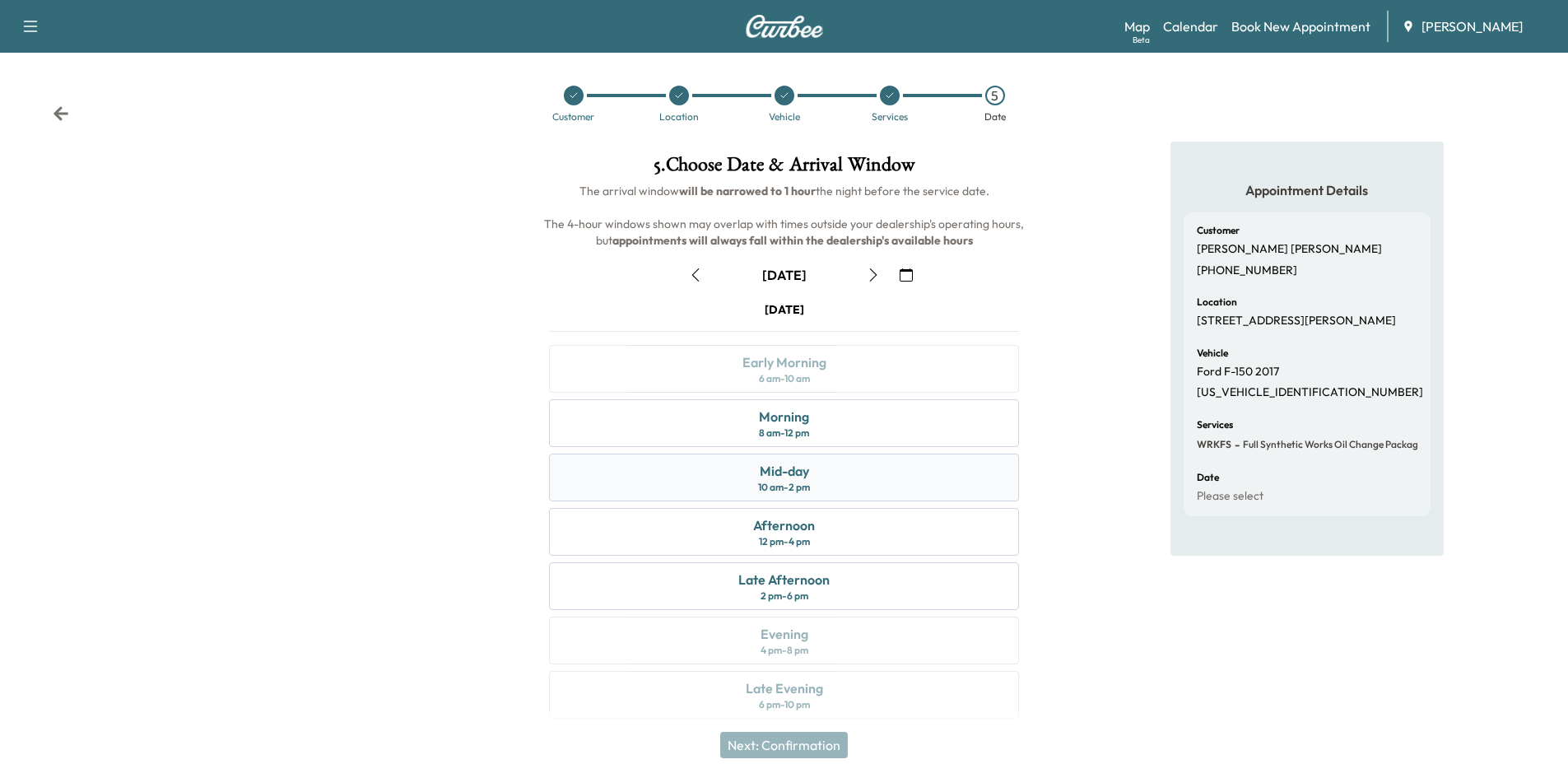
click at [862, 483] on div "Mid-day 10 am - 2 pm" at bounding box center [784, 477] width 470 height 48
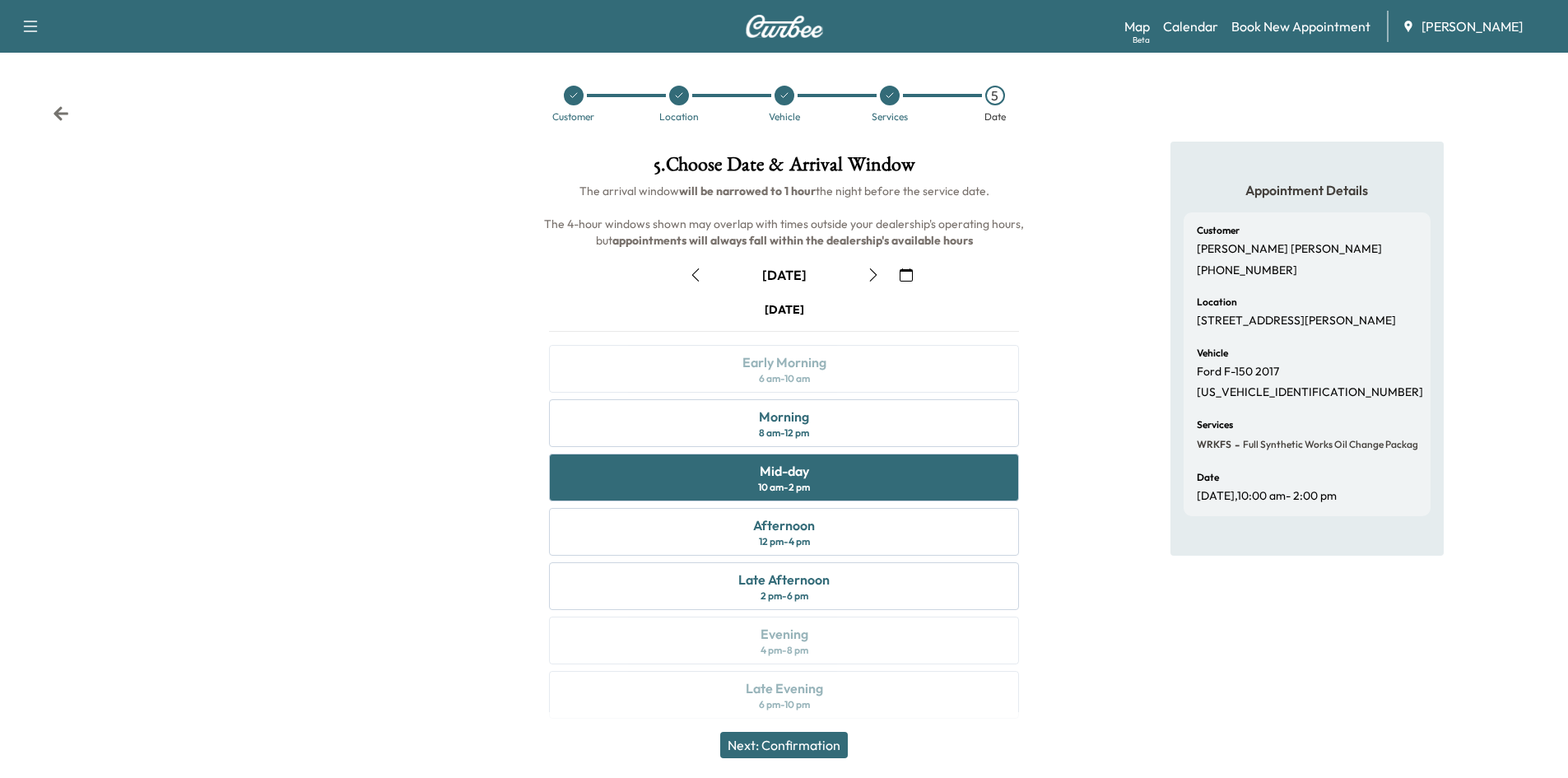
click at [795, 738] on button "Next: Confirmation" at bounding box center [784, 745] width 127 height 26
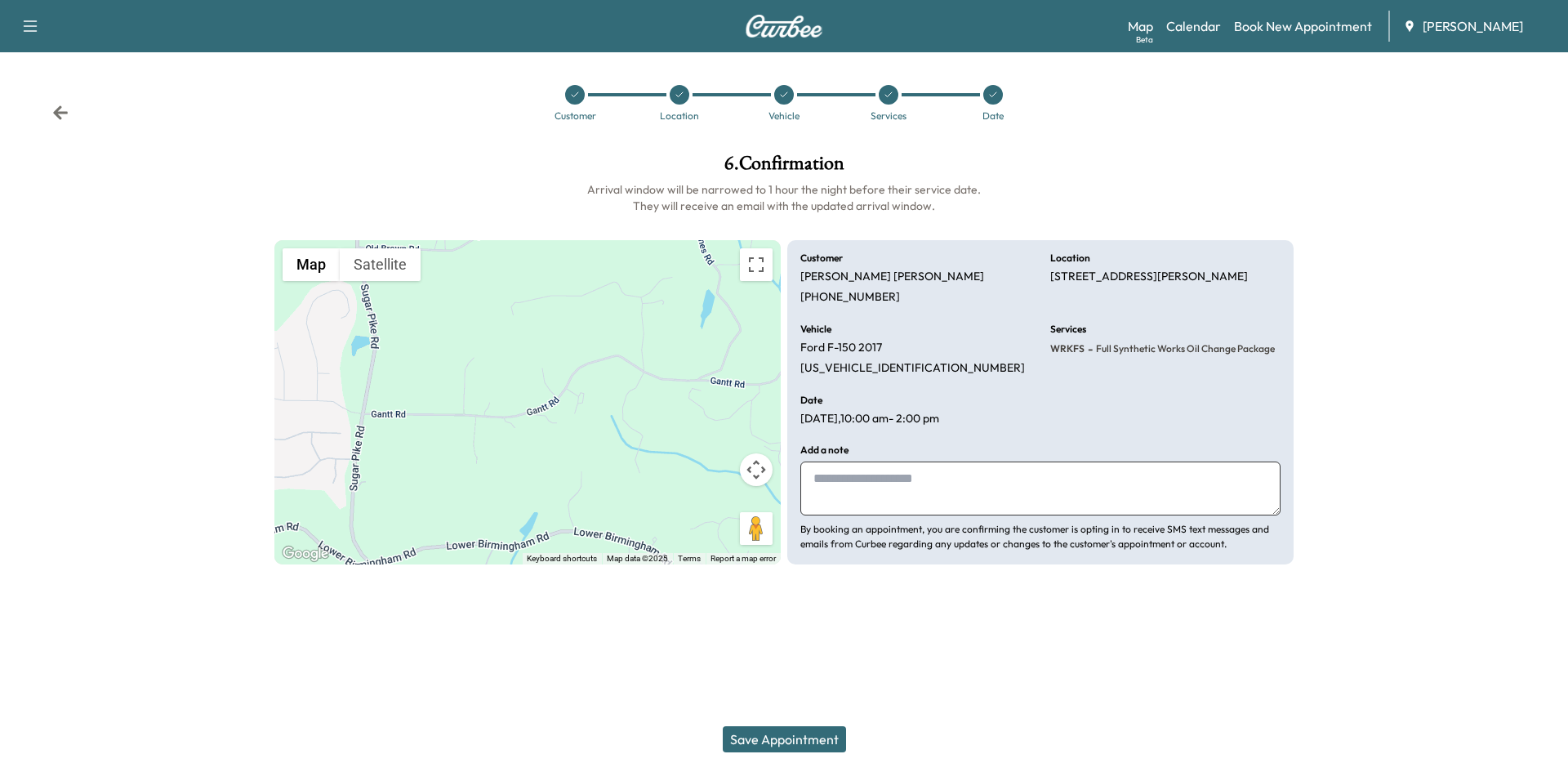
click at [870, 486] on textarea at bounding box center [1041, 488] width 480 height 54
type textarea "**********"
click at [810, 742] on button "Save Appointment" at bounding box center [784, 739] width 124 height 26
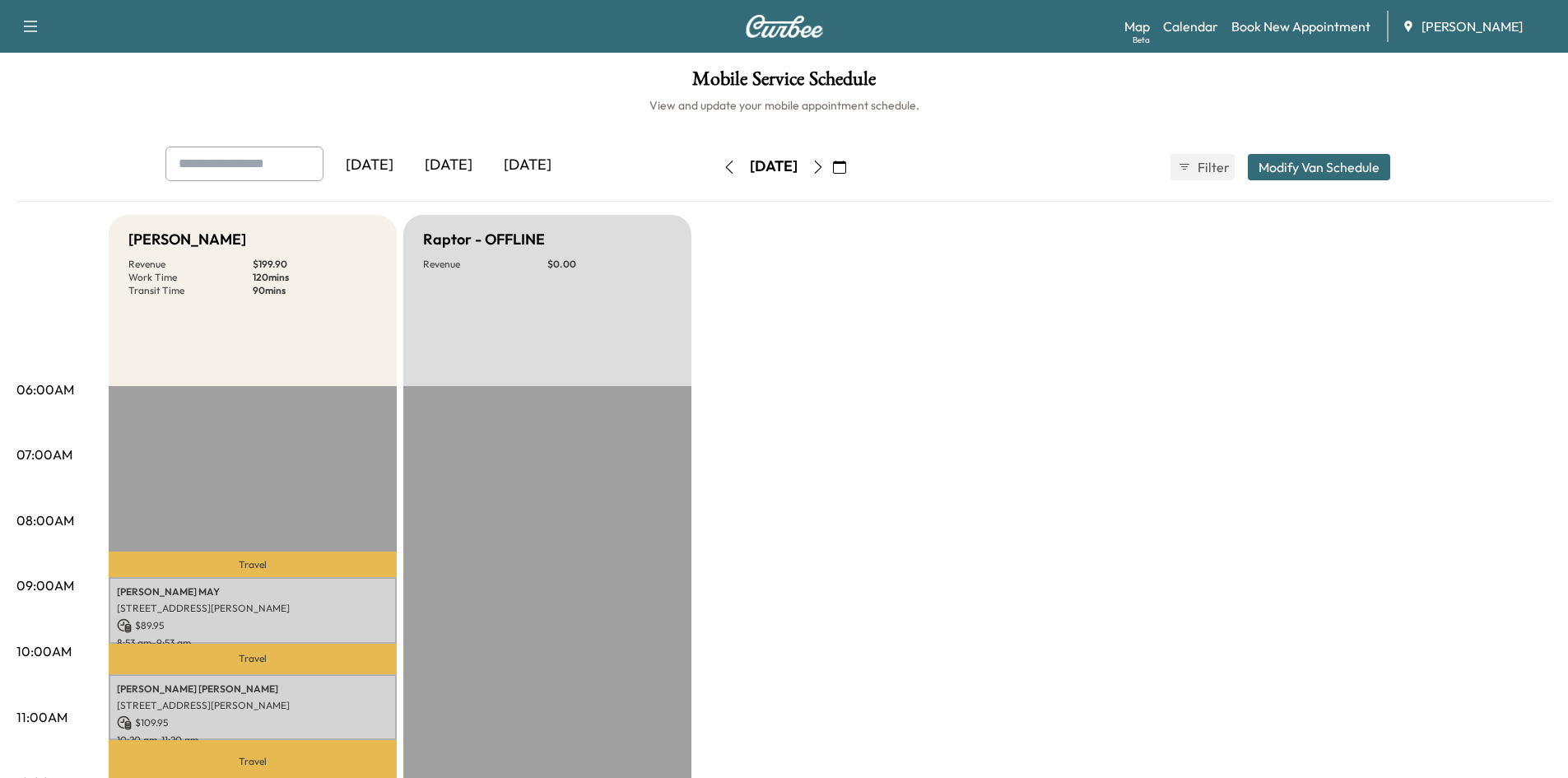
click at [846, 165] on icon "button" at bounding box center [840, 167] width 14 height 14
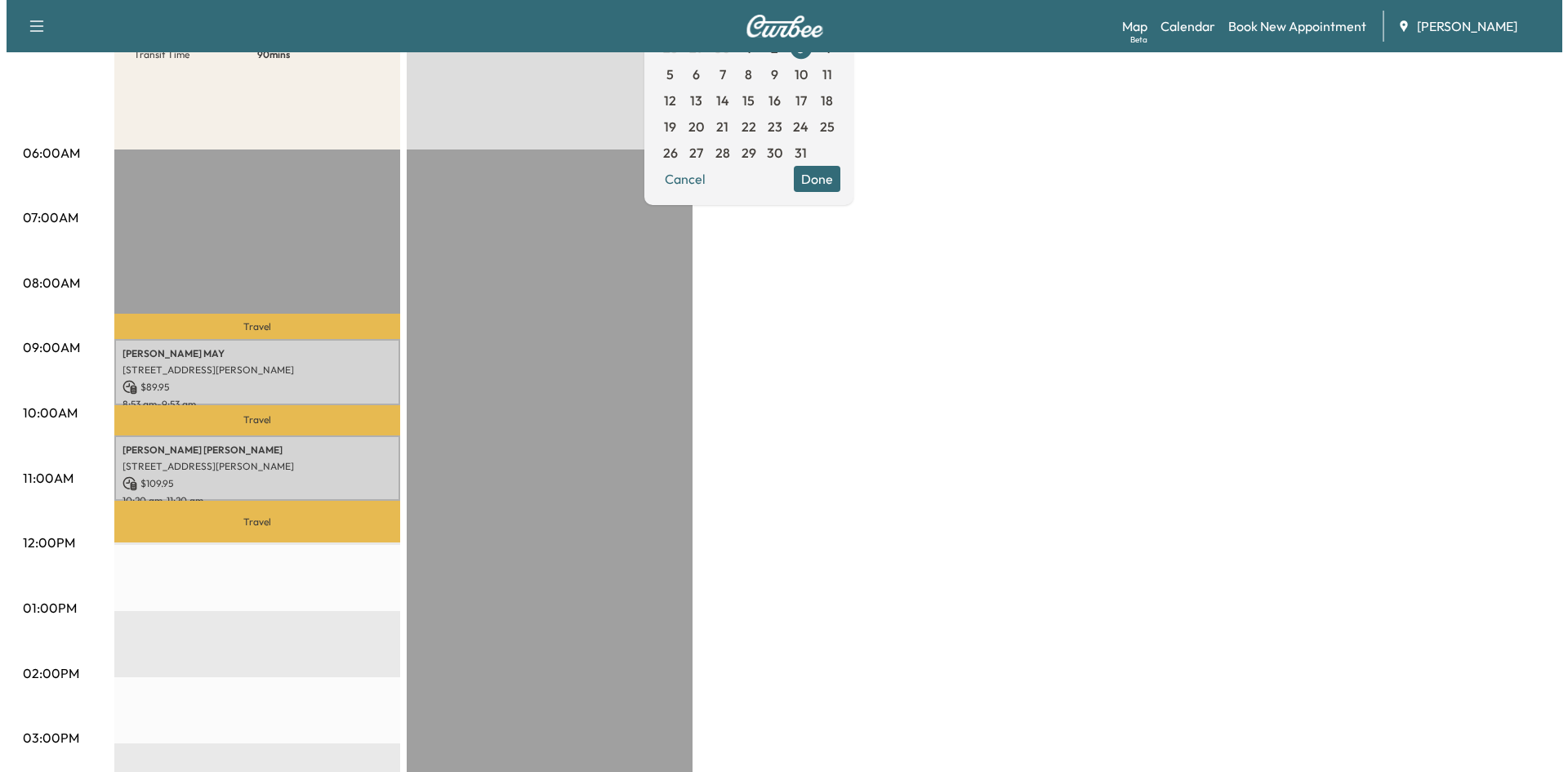
scroll to position [236, 0]
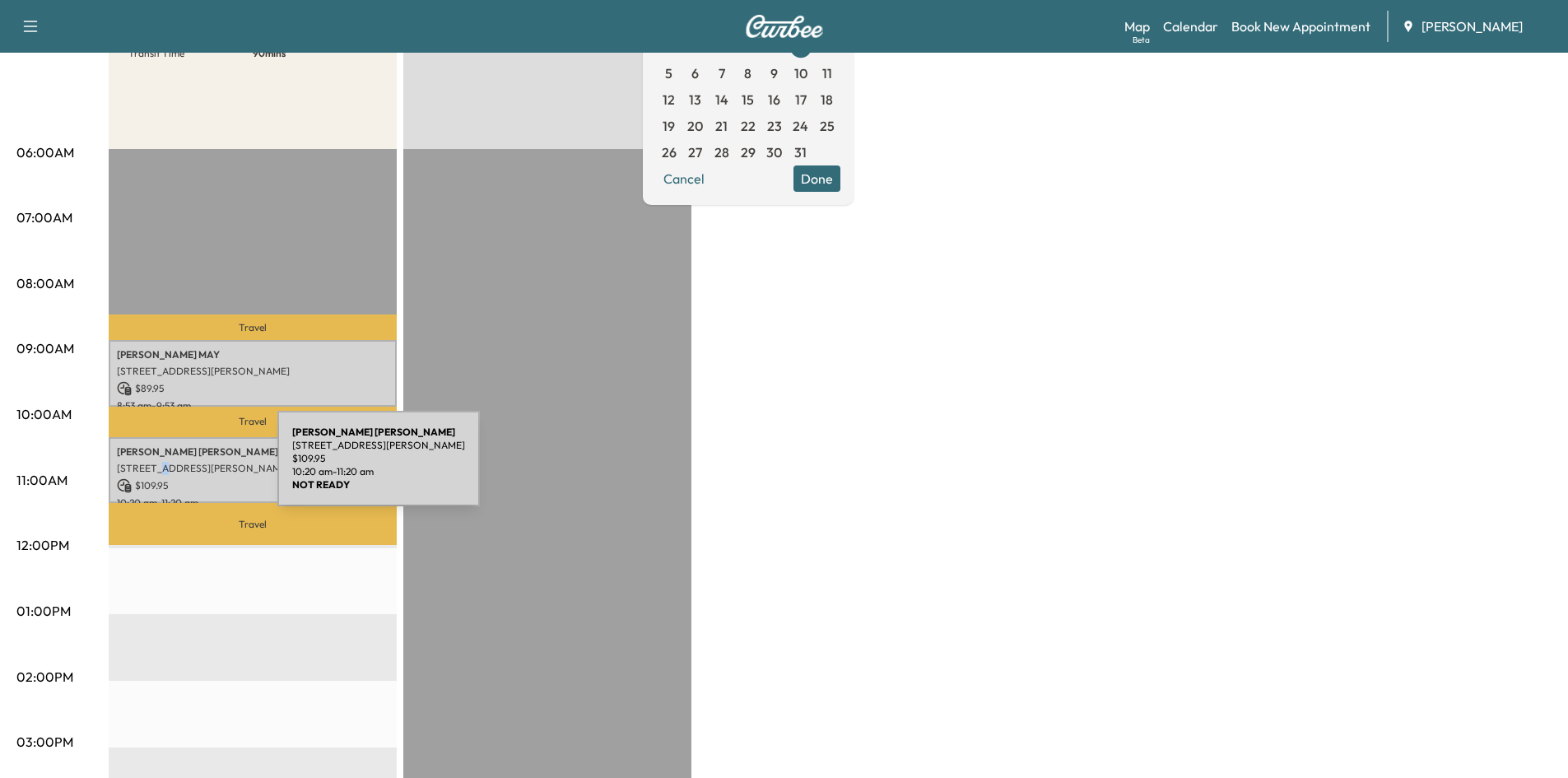
click at [159, 462] on p "[STREET_ADDRESS][PERSON_NAME]" at bounding box center [252, 468] width 272 height 14
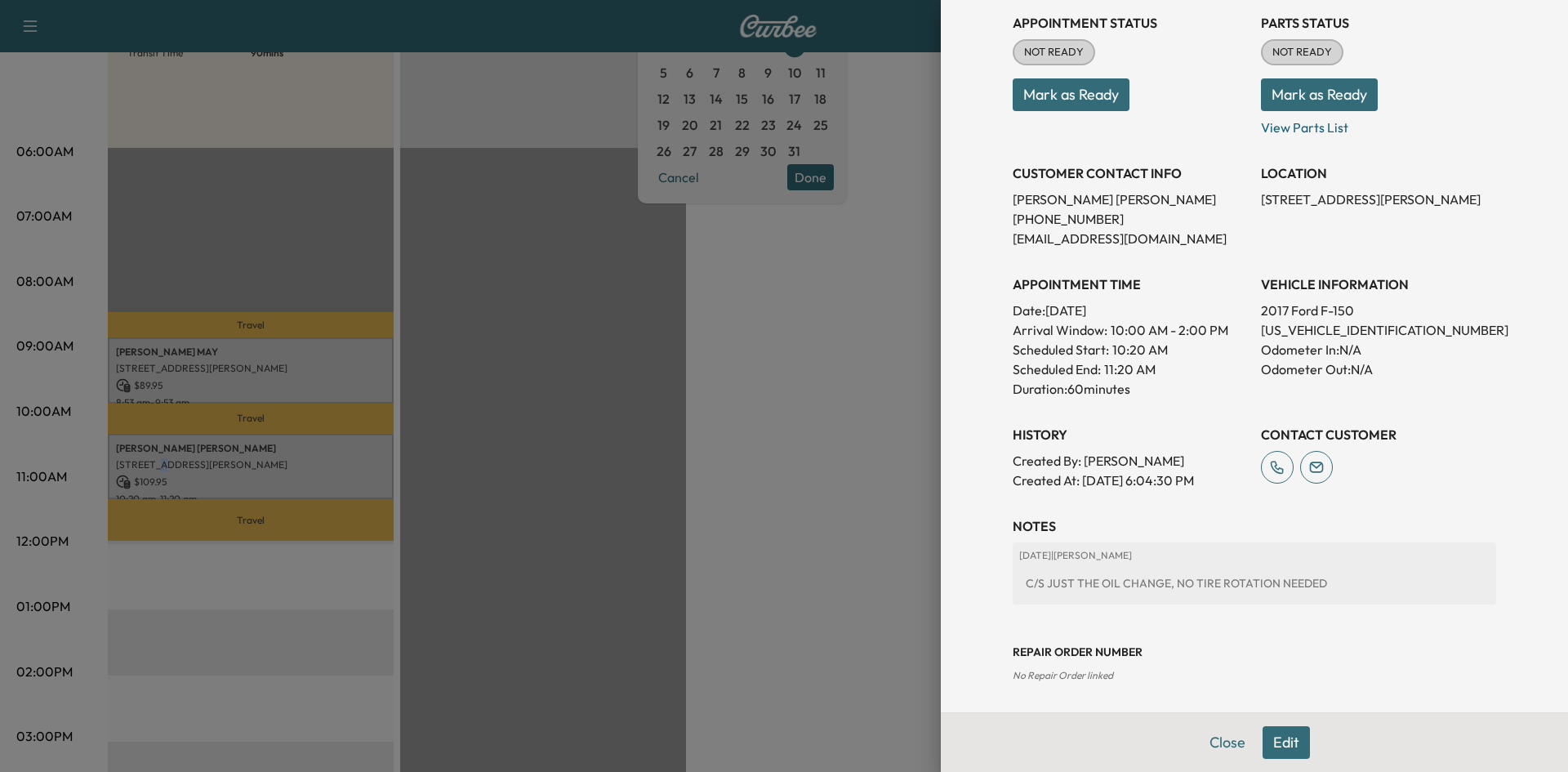
click at [1269, 742] on button "Edit" at bounding box center [1286, 742] width 47 height 32
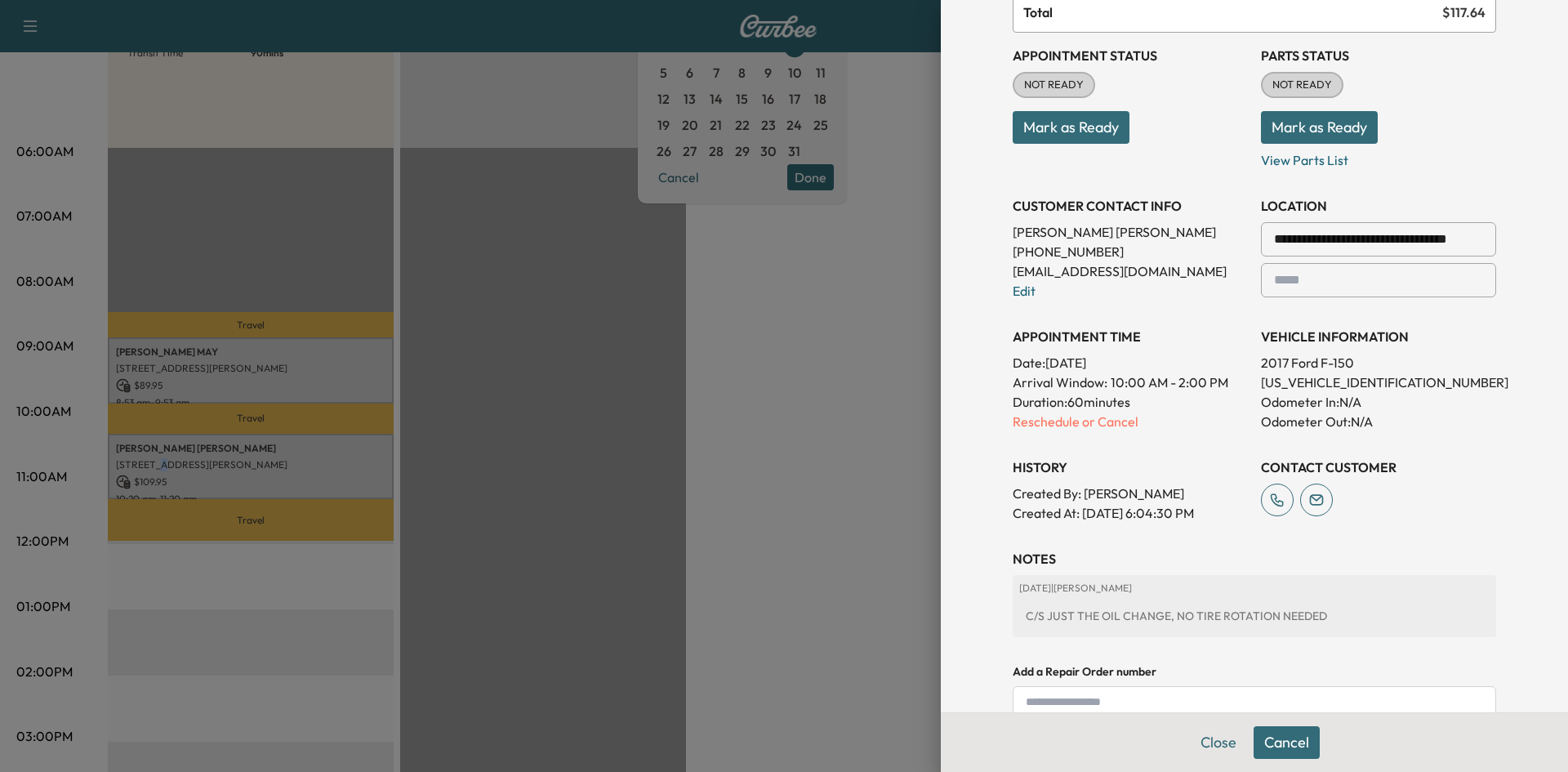
scroll to position [193, 0]
click at [1041, 423] on p "Reschedule or Cancel" at bounding box center [1130, 422] width 236 height 20
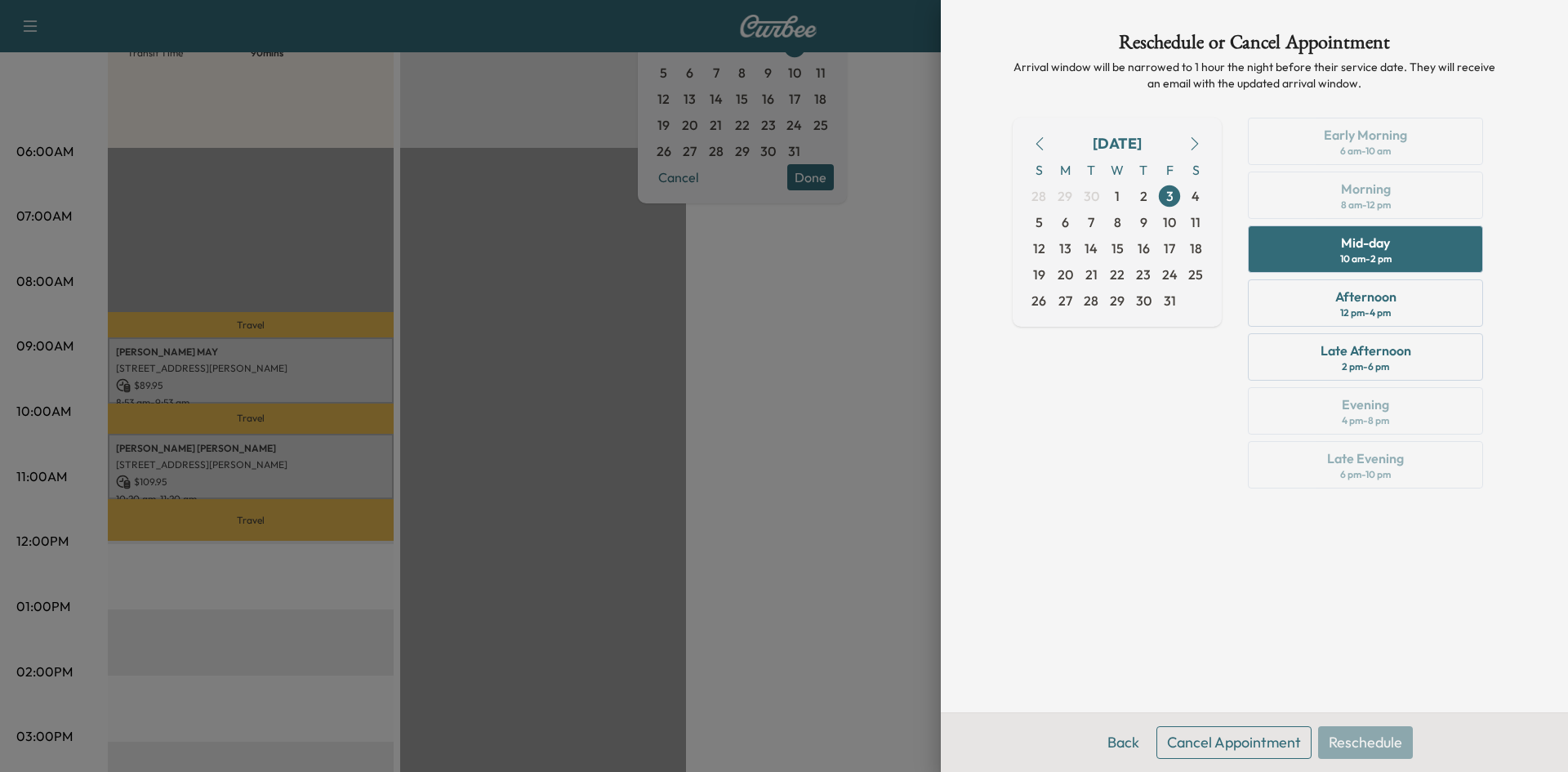
click at [1339, 743] on div "Back Cancel Appointment Reschedule" at bounding box center [1254, 742] width 627 height 60
click at [1109, 743] on button "Back" at bounding box center [1123, 742] width 53 height 32
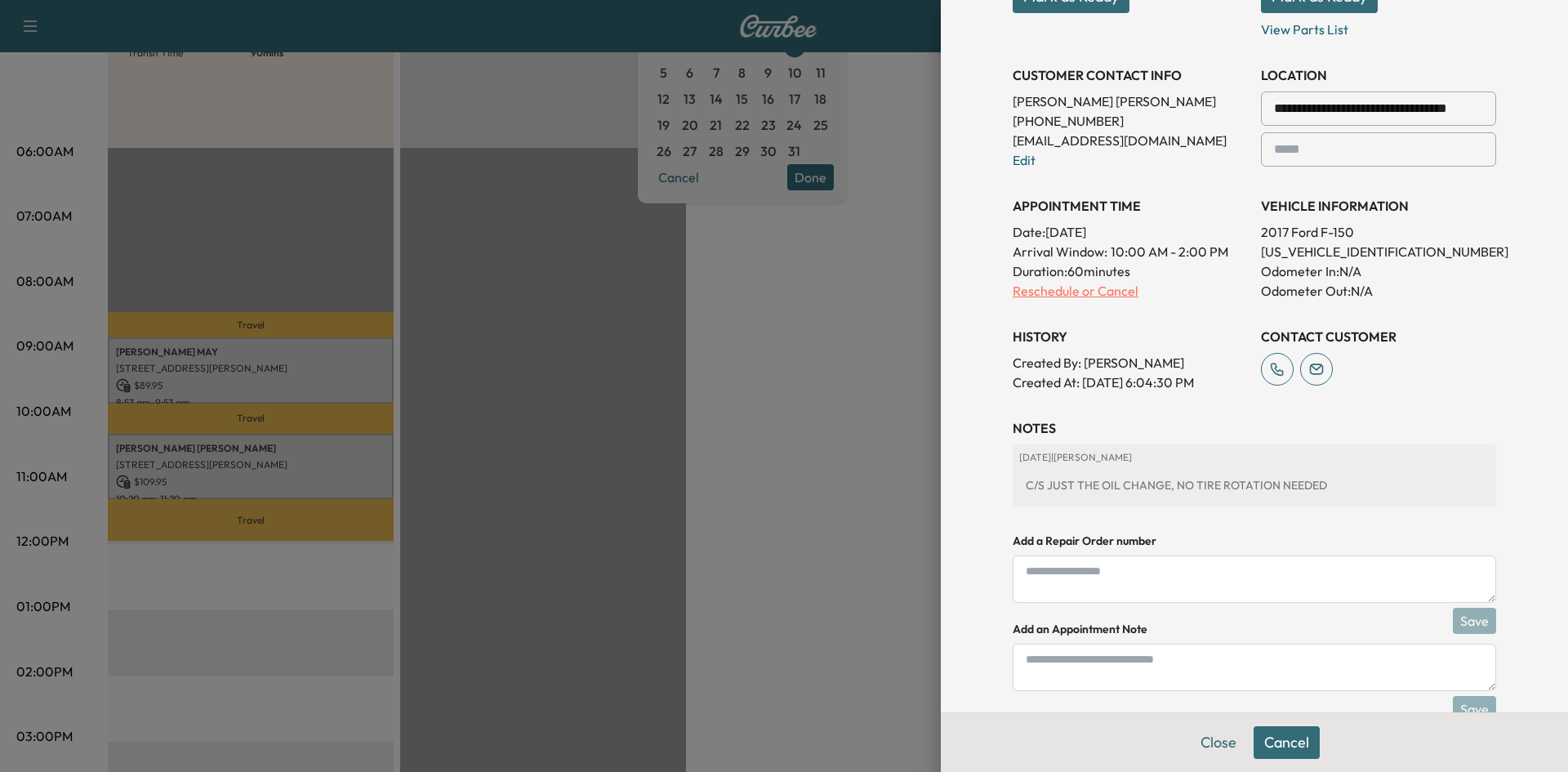
scroll to position [325, 0]
click at [1014, 158] on link "Edit" at bounding box center [1024, 159] width 23 height 16
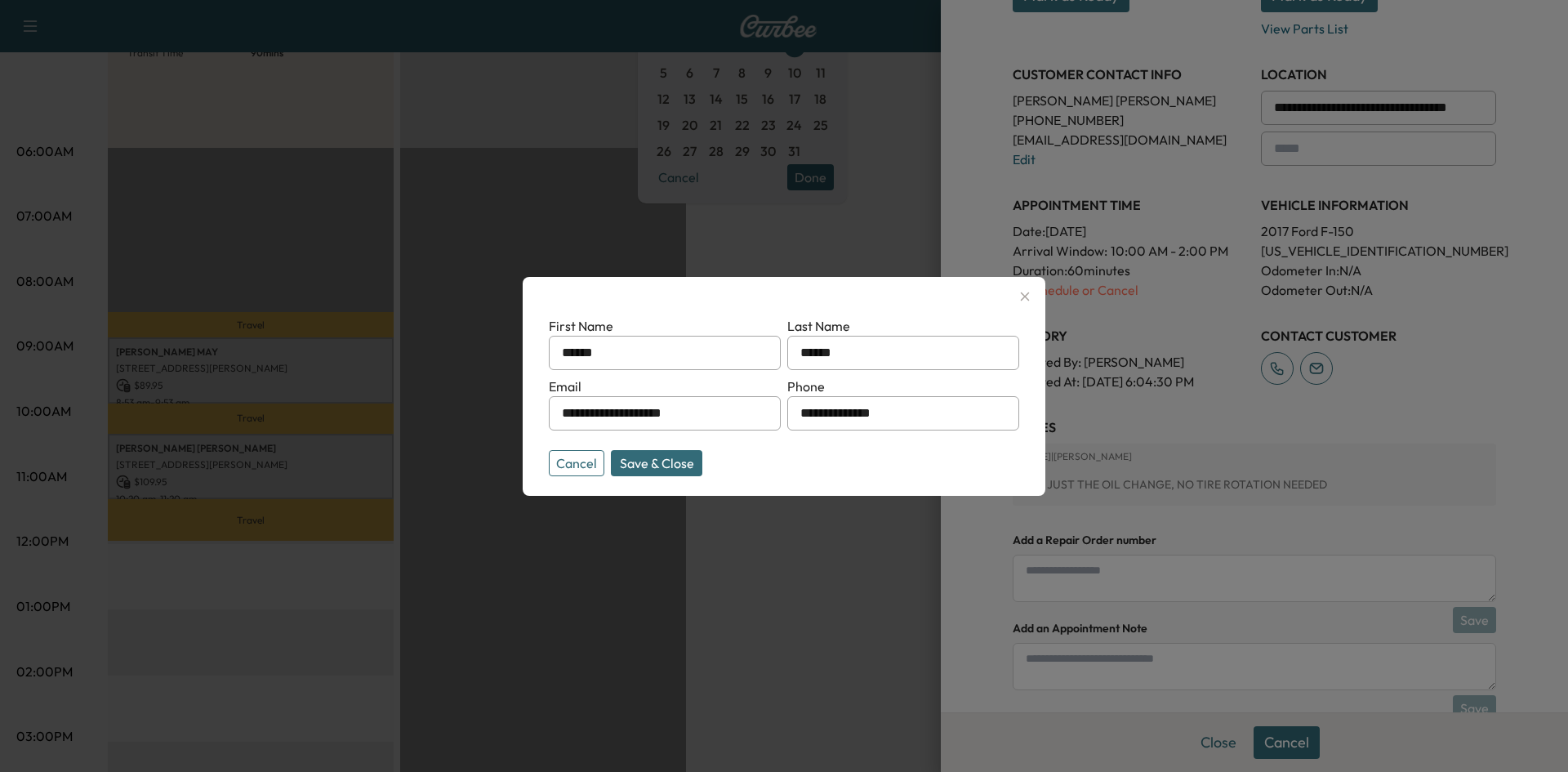
click at [658, 467] on button "Save & Close" at bounding box center [656, 462] width 91 height 26
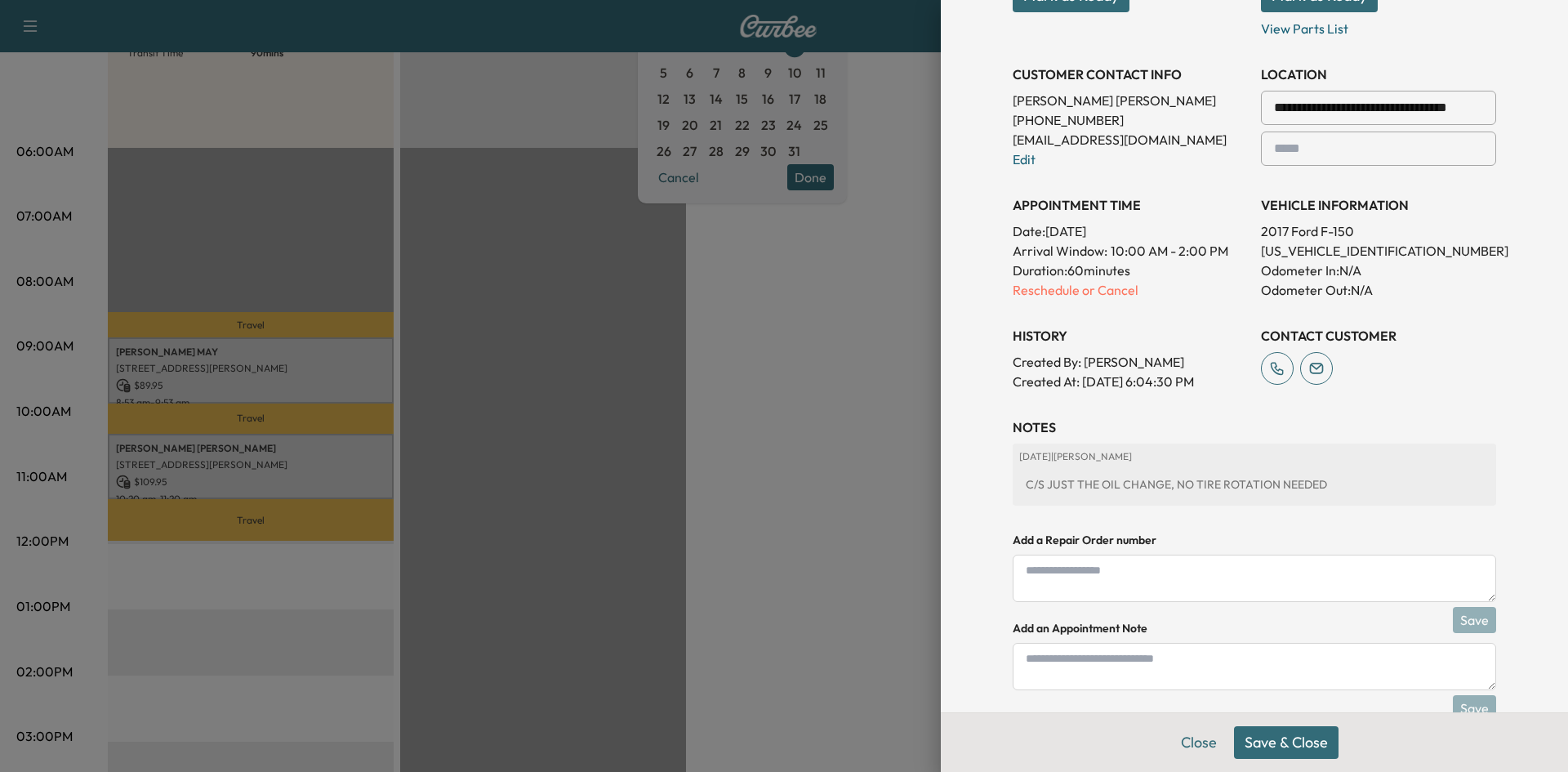
click at [1267, 107] on div at bounding box center [1277, 107] width 20 height 20
click at [1435, 112] on input "**********" at bounding box center [1378, 107] width 236 height 34
click at [1469, 107] on div at bounding box center [1479, 107] width 20 height 20
drag, startPoint x: 1329, startPoint y: 104, endPoint x: 1350, endPoint y: 107, distance: 21.2
click at [1332, 106] on input "**********" at bounding box center [1378, 107] width 236 height 34
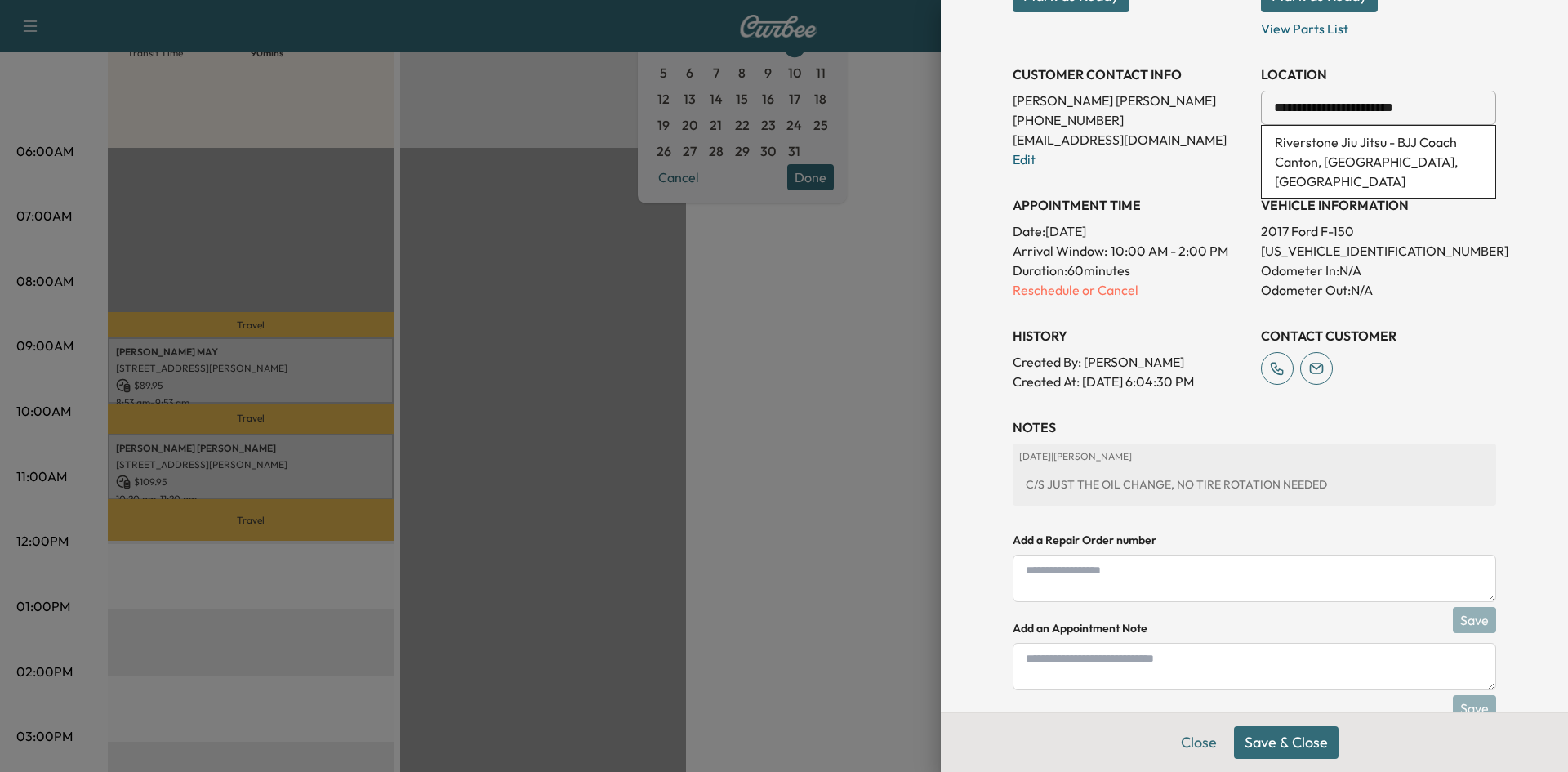
click at [1442, 114] on input "**********" at bounding box center [1378, 107] width 236 height 34
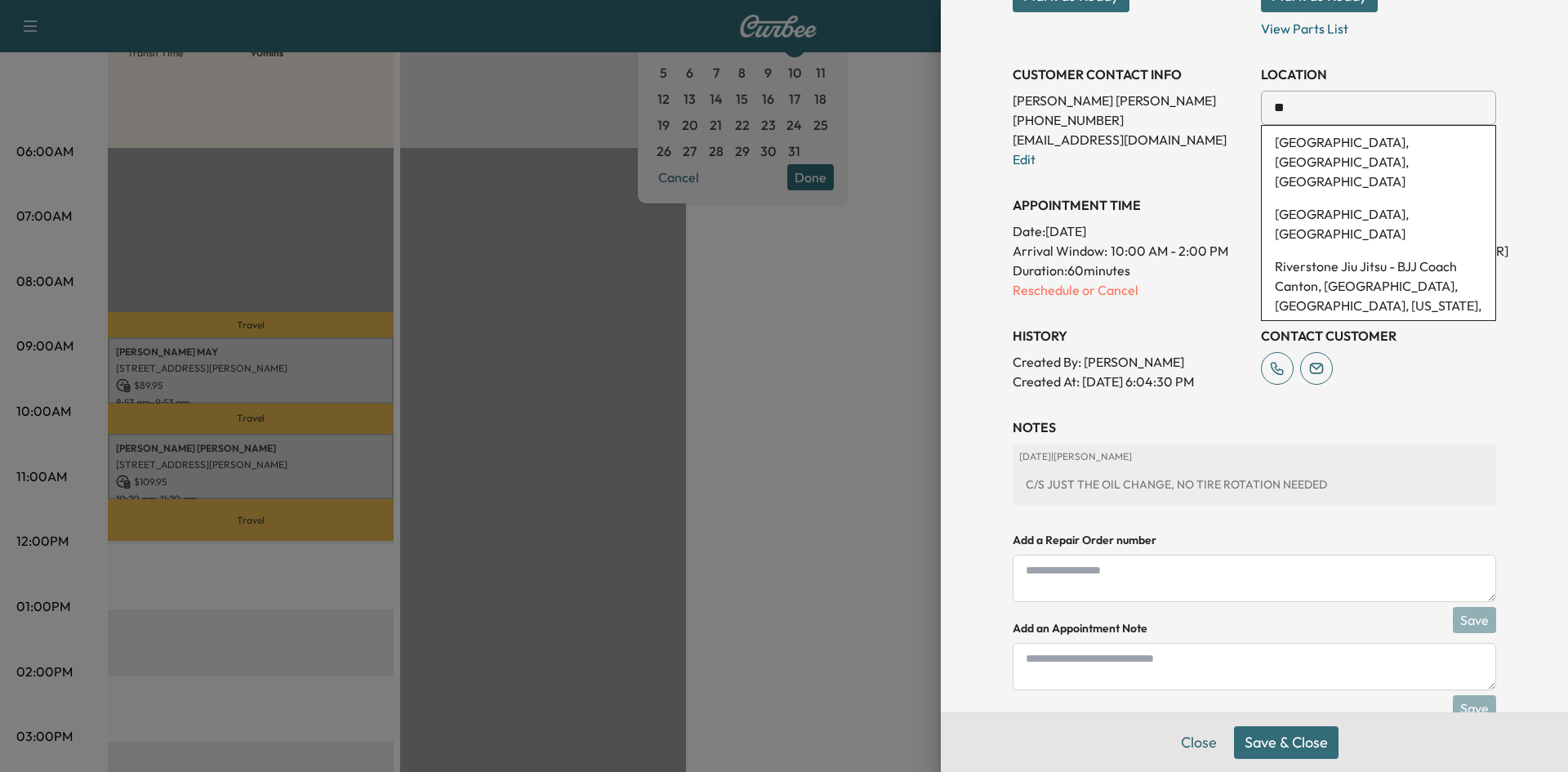
type input "*"
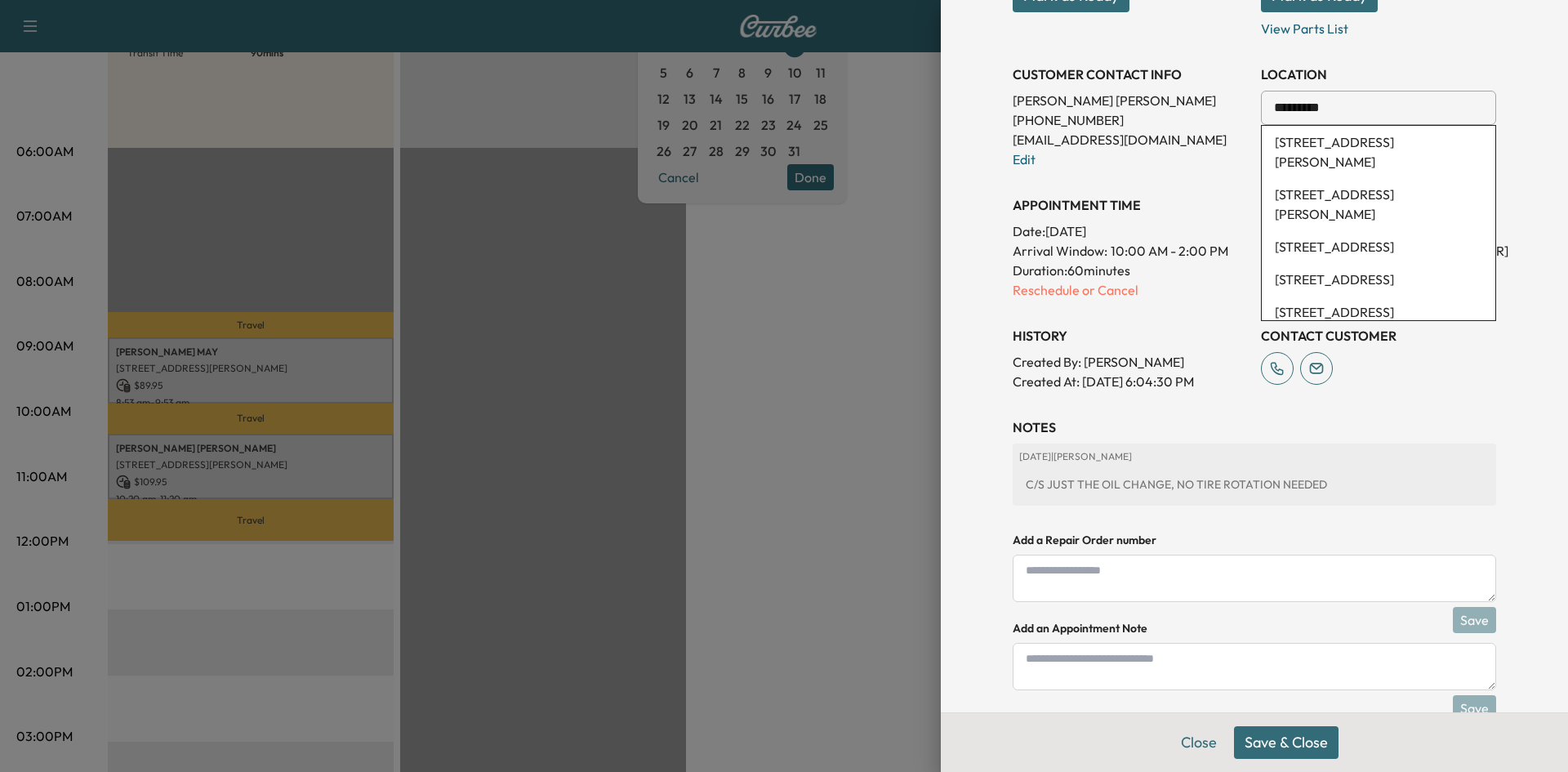
click at [1354, 143] on li "[STREET_ADDRESS][PERSON_NAME]" at bounding box center [1378, 151] width 234 height 52
type input "**********"
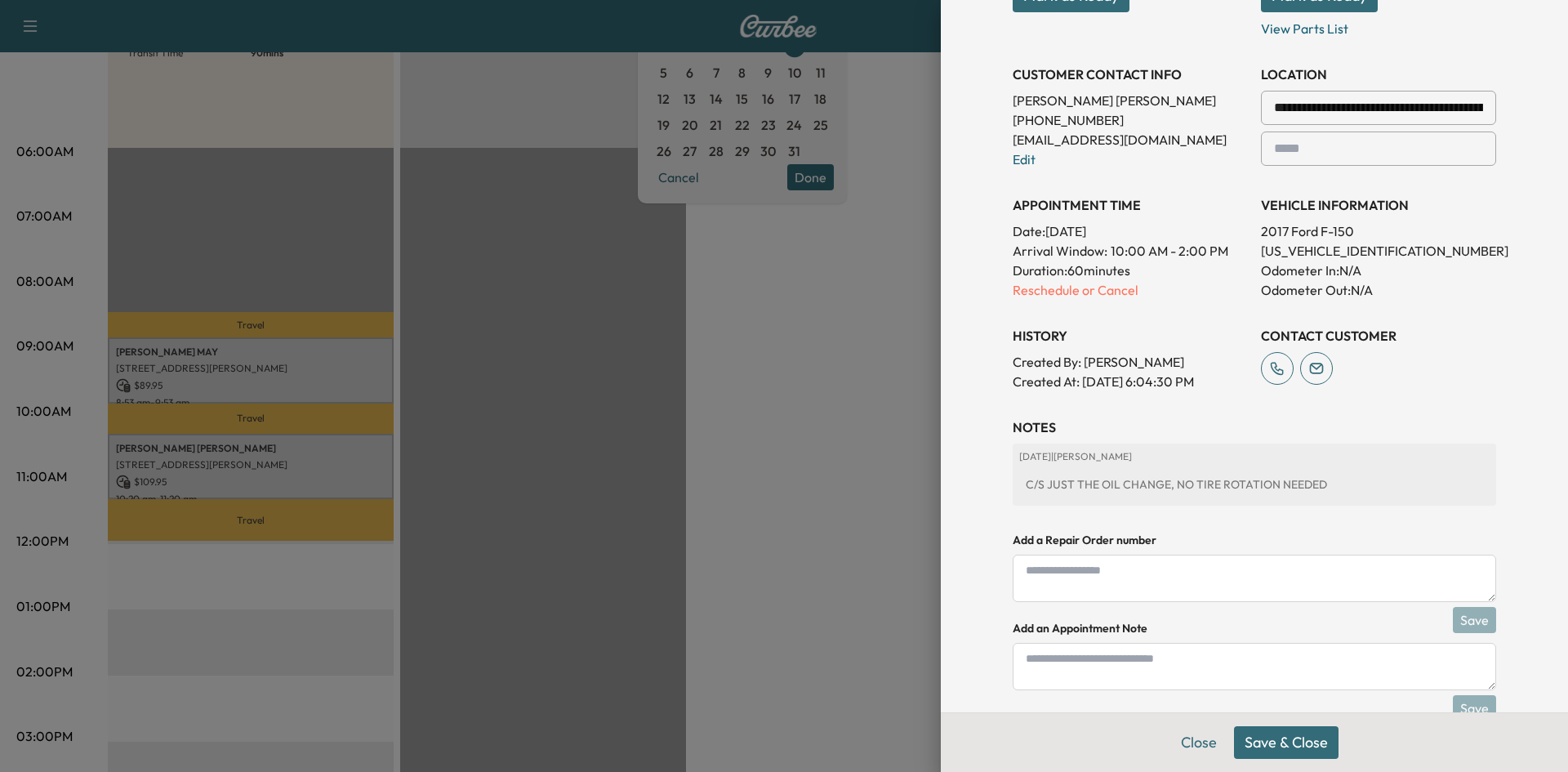
click at [1270, 738] on button "Save & Close" at bounding box center [1286, 742] width 105 height 32
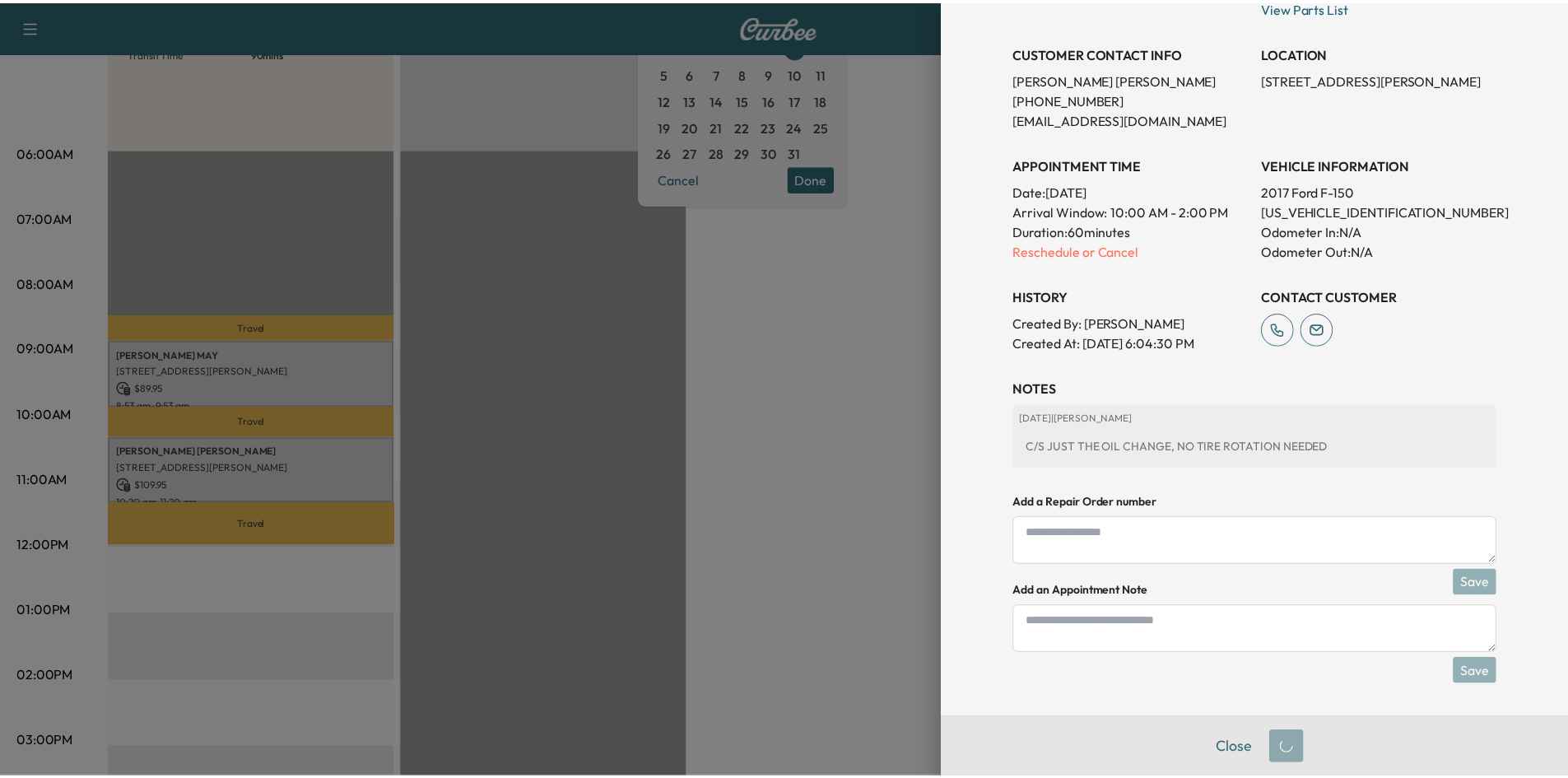
scroll to position [293, 0]
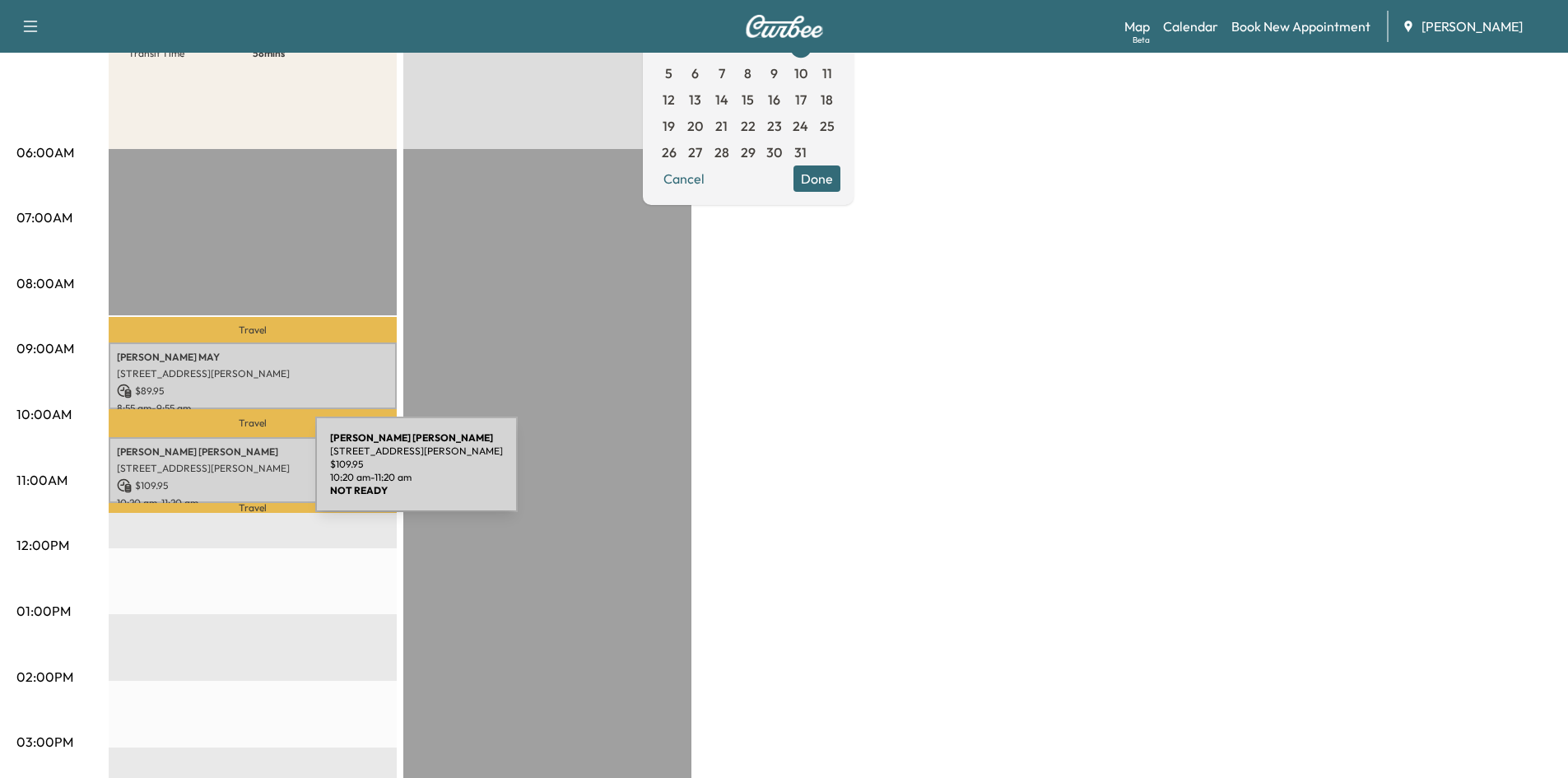
click at [191, 478] on p "$ 109.95" at bounding box center [252, 486] width 272 height 14
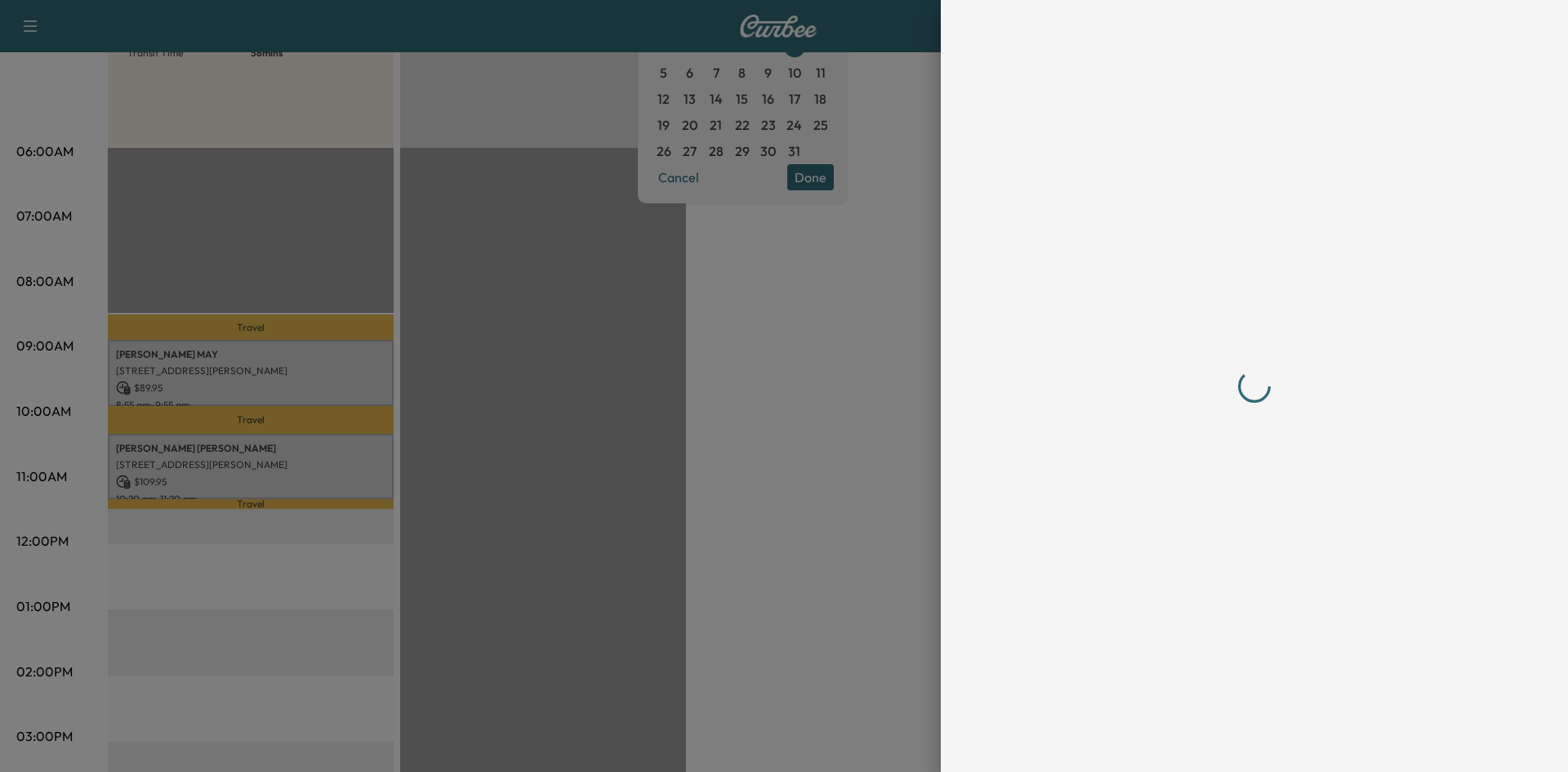
click at [190, 470] on div at bounding box center [784, 386] width 1568 height 772
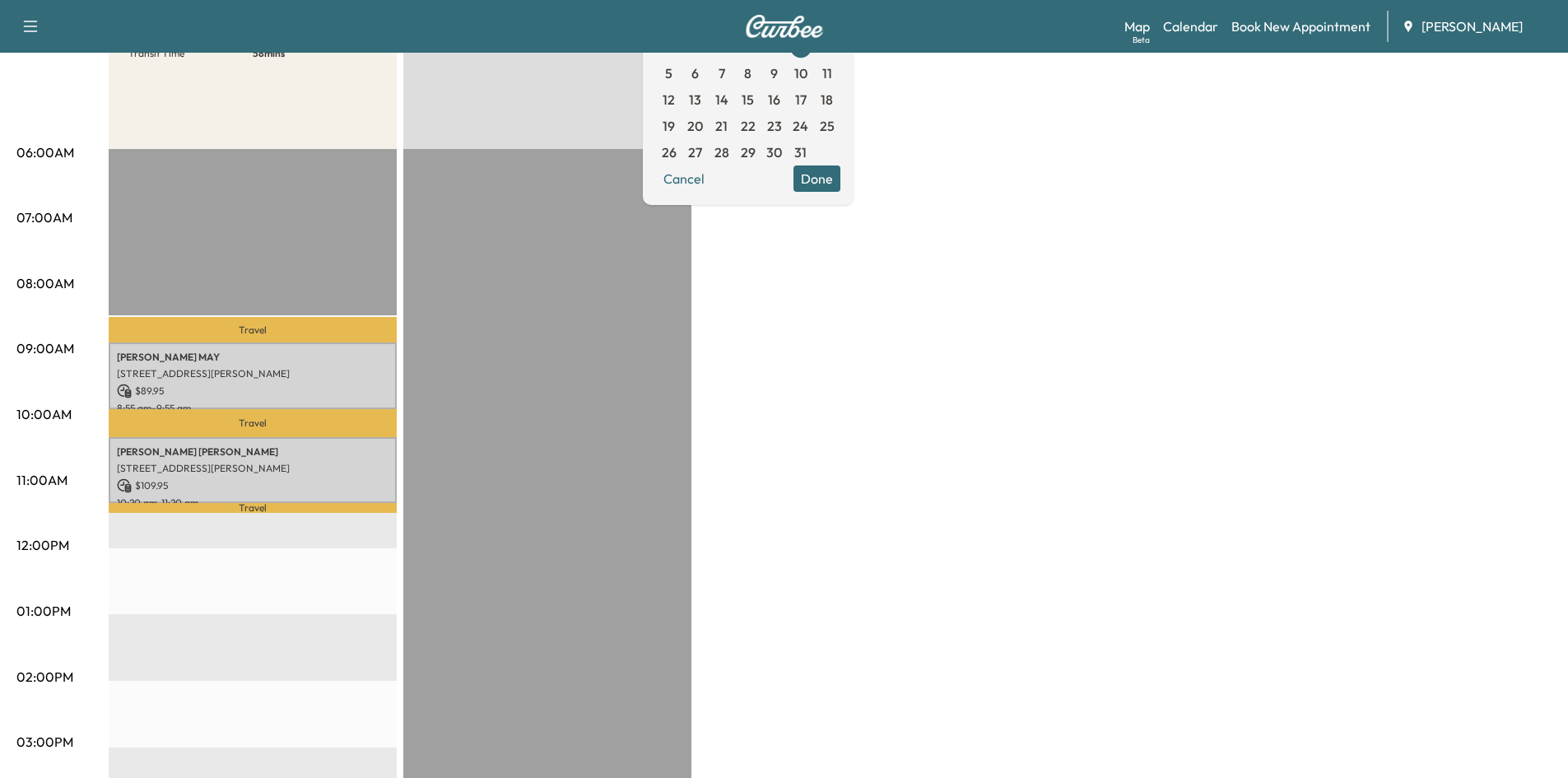
scroll to position [0, 0]
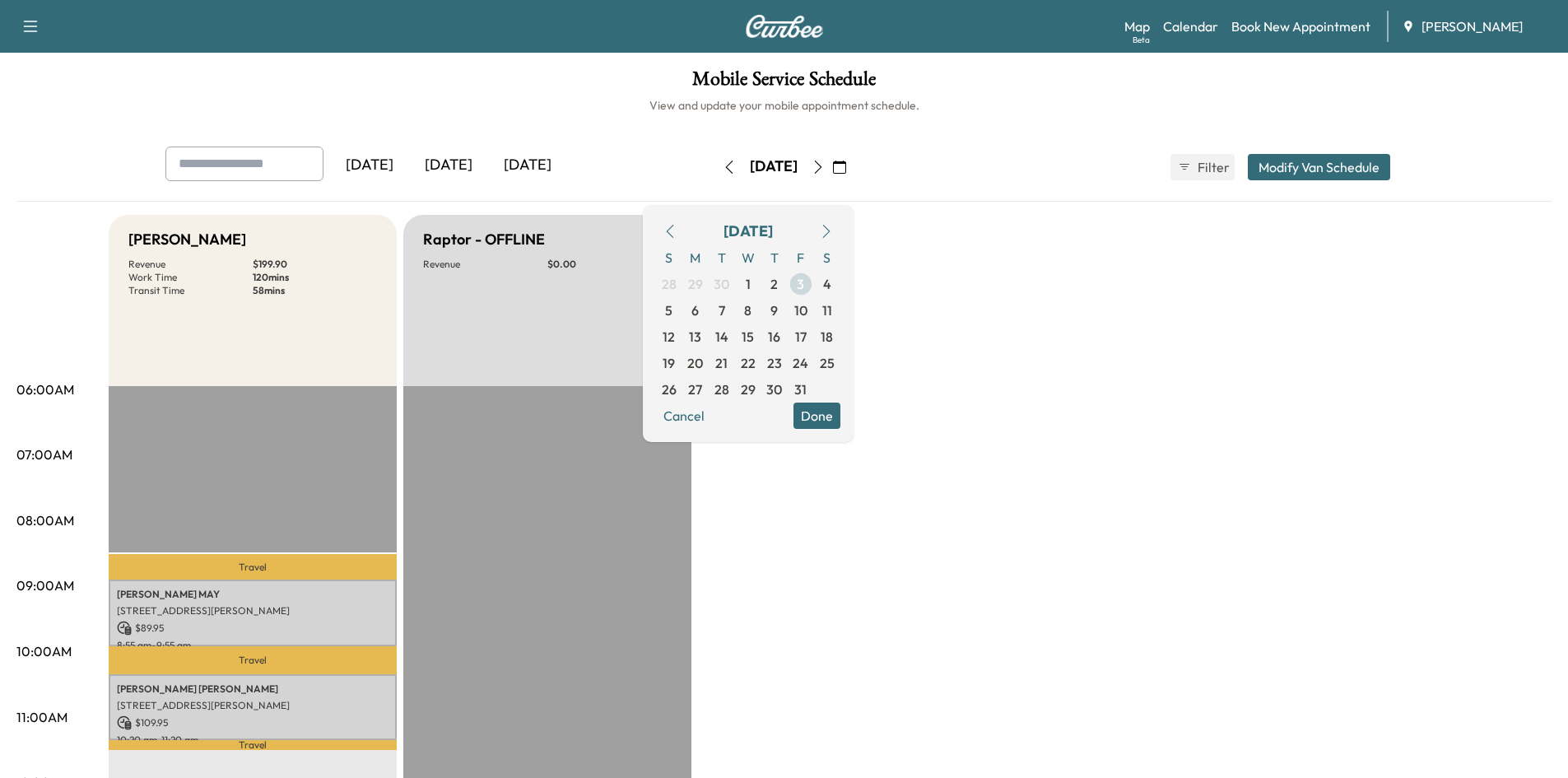
click at [804, 282] on span "3" at bounding box center [801, 284] width 7 height 20
click at [840, 420] on button "Done" at bounding box center [817, 415] width 47 height 26
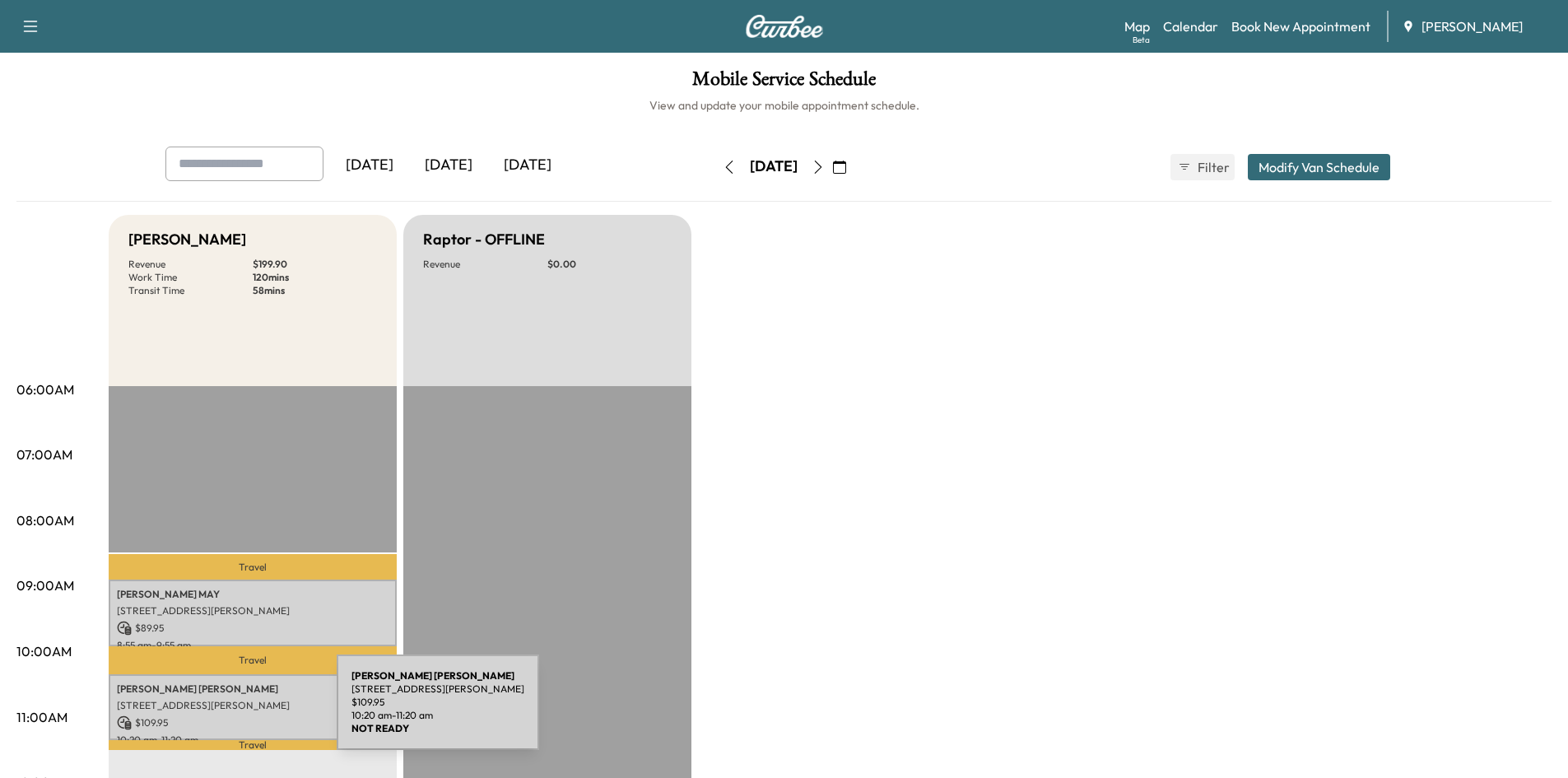
click at [218, 708] on p "[STREET_ADDRESS][PERSON_NAME]" at bounding box center [252, 705] width 272 height 14
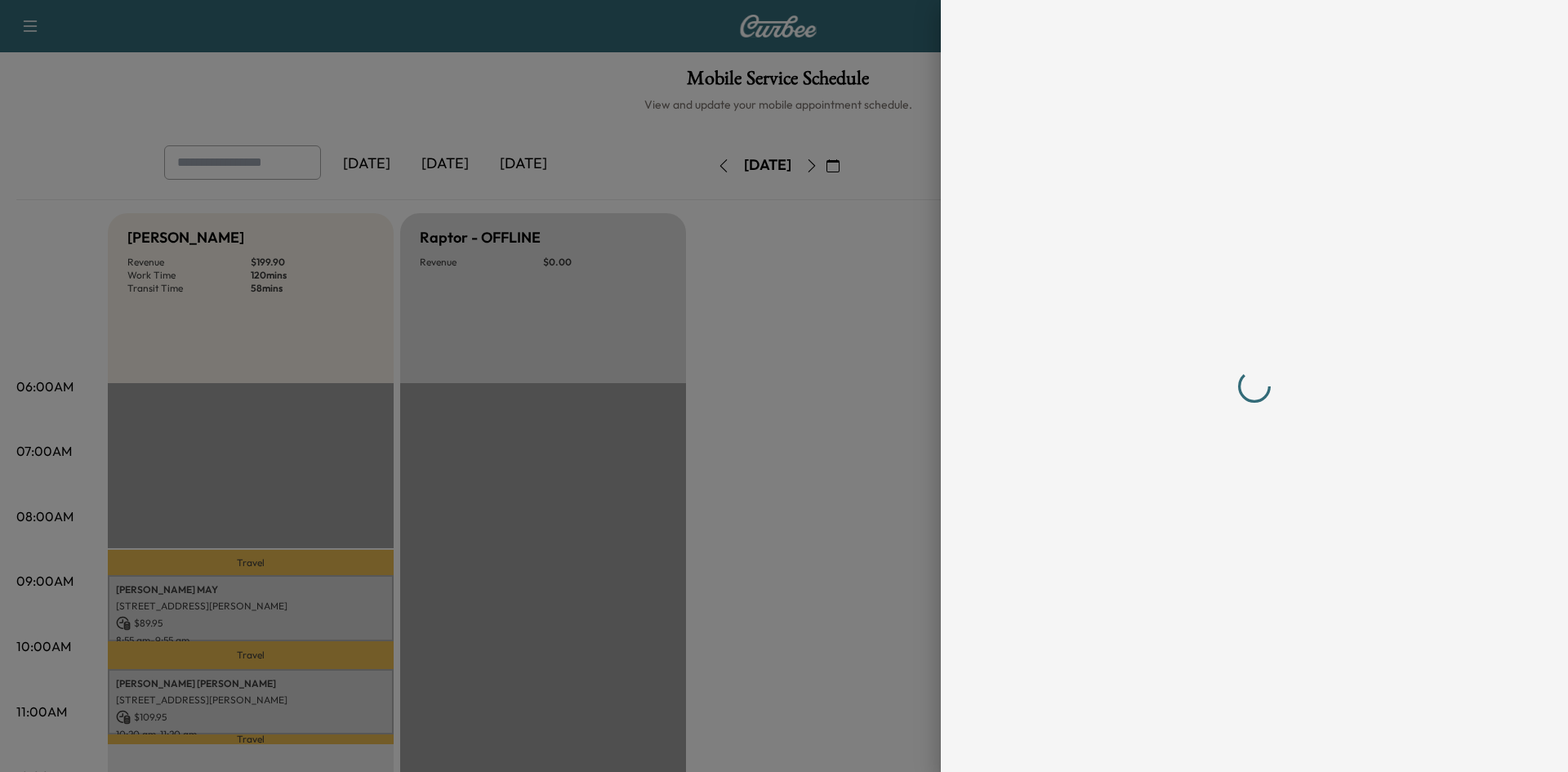
click at [218, 702] on div at bounding box center [784, 386] width 1568 height 772
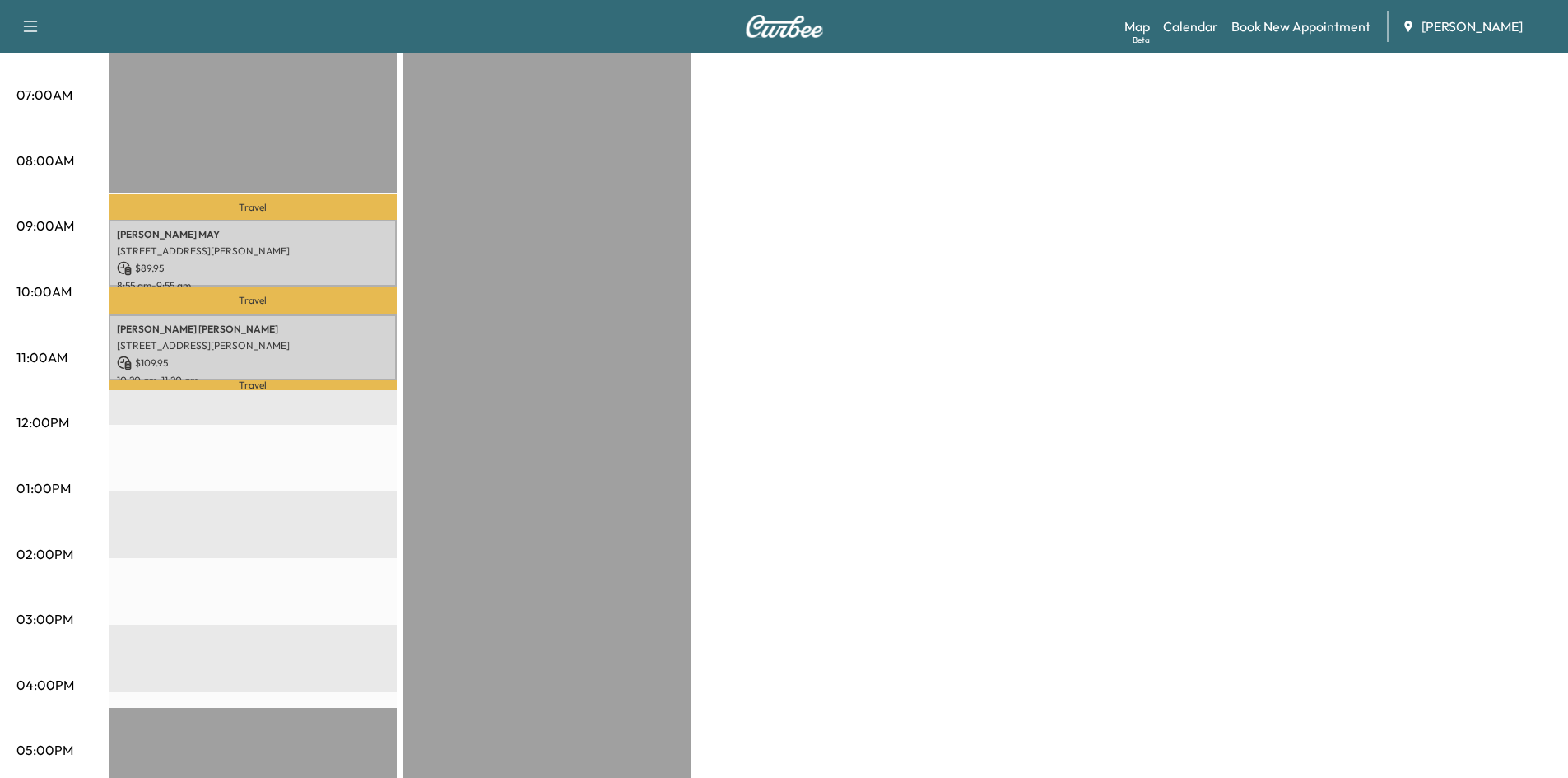
scroll to position [363, 0]
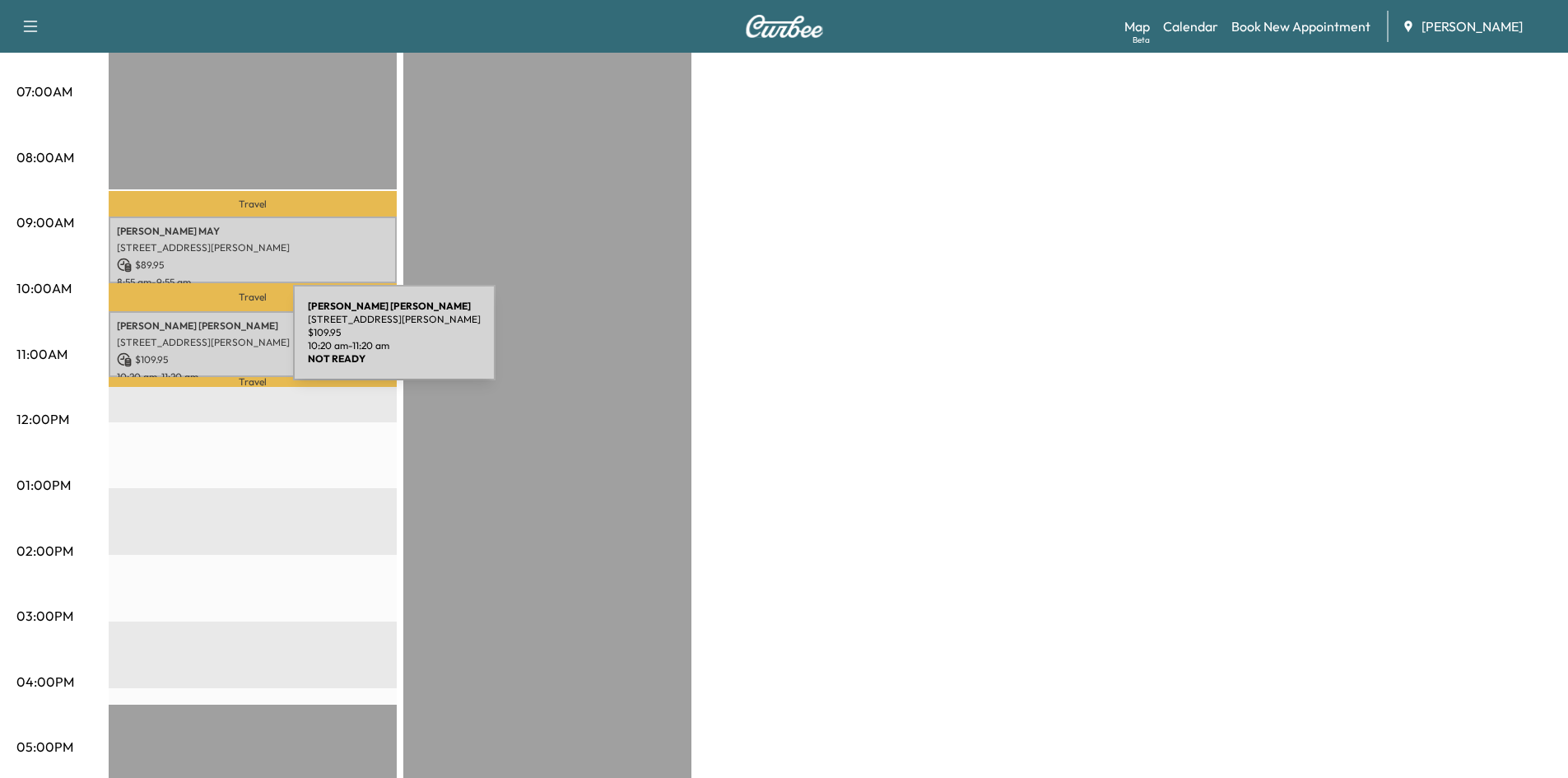
click at [172, 340] on p "[STREET_ADDRESS][PERSON_NAME]" at bounding box center [252, 342] width 272 height 14
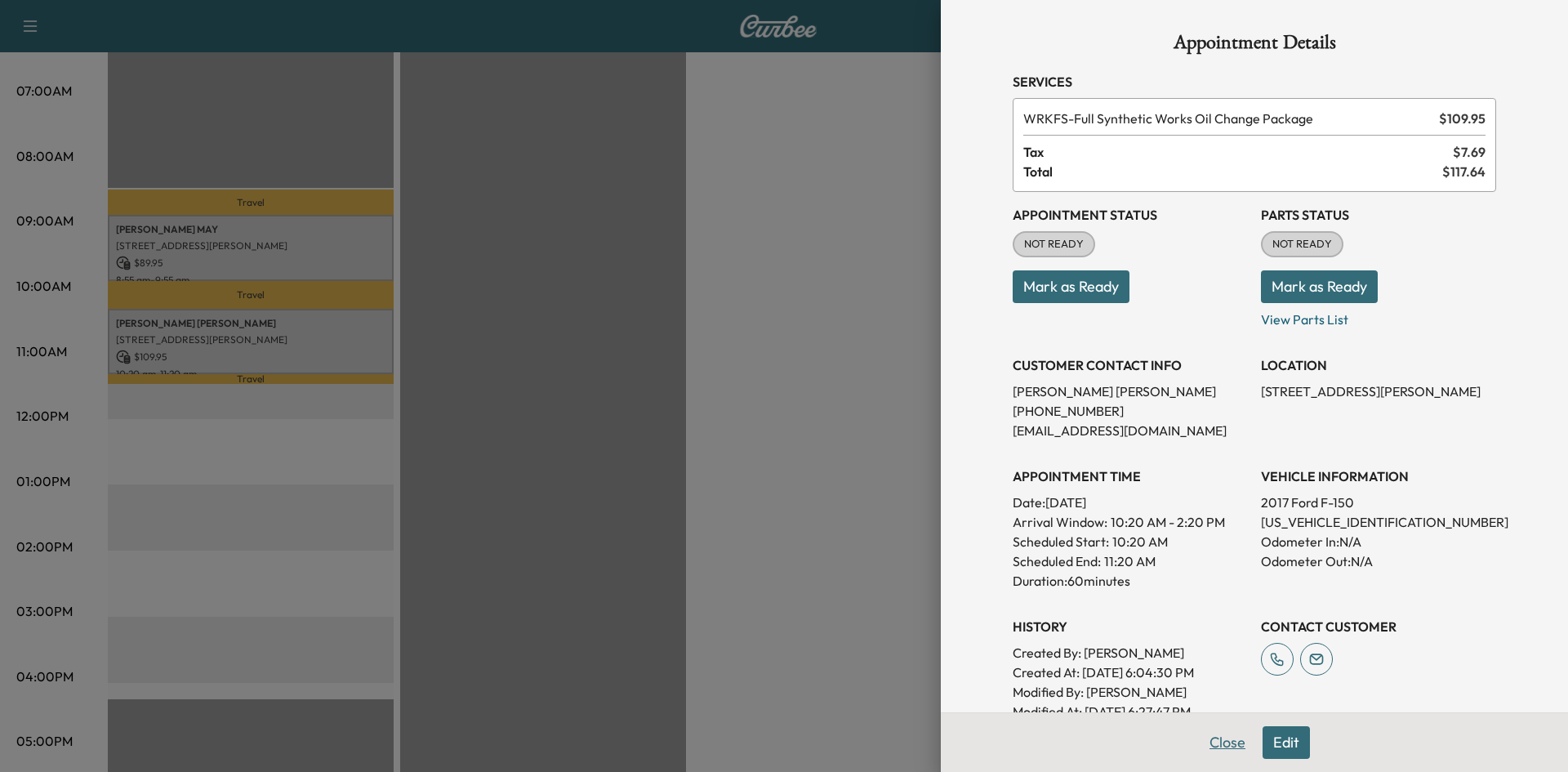
click at [1213, 741] on button "Close" at bounding box center [1227, 742] width 57 height 32
